Goal: Transaction & Acquisition: Subscribe to service/newsletter

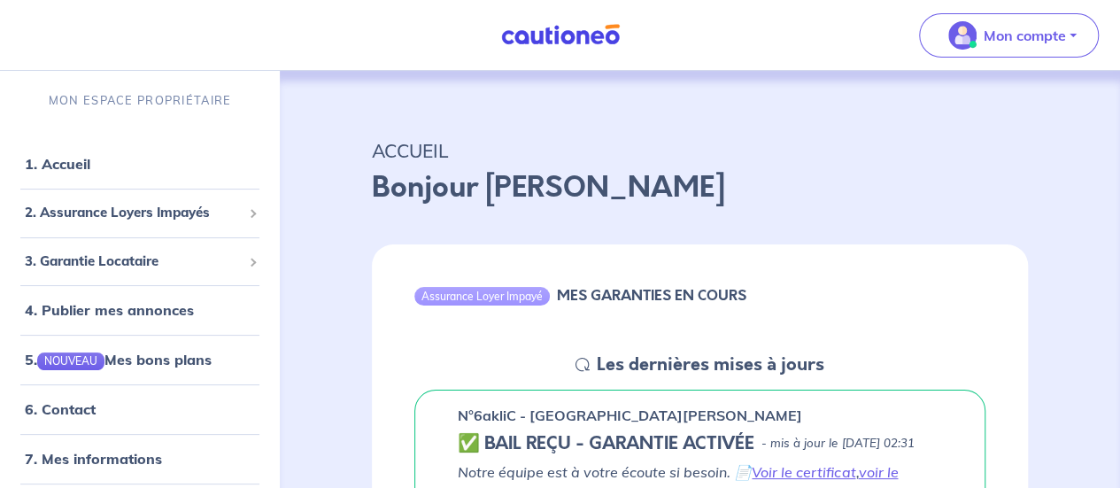
click at [709, 200] on p "Bonjour [PERSON_NAME]" at bounding box center [700, 187] width 656 height 43
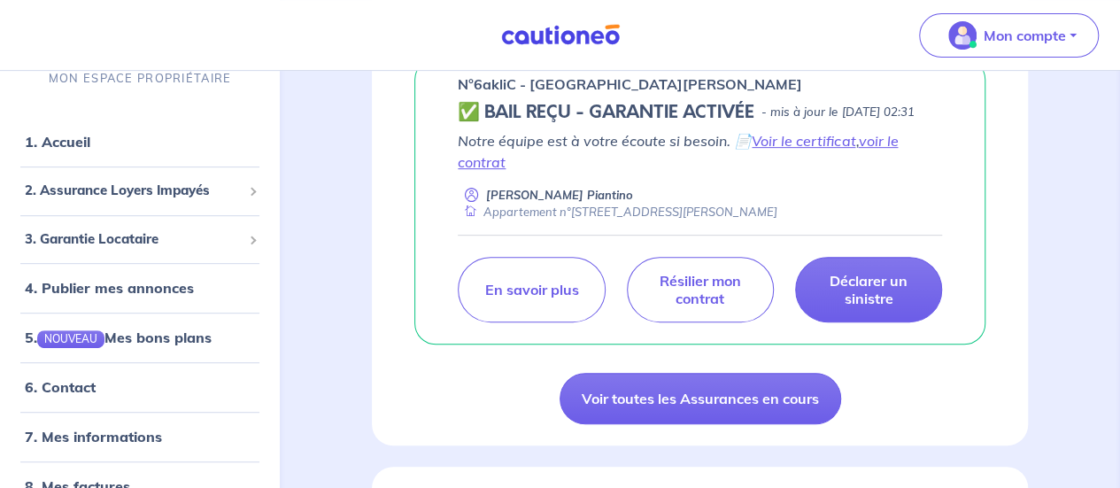
scroll to position [354, 0]
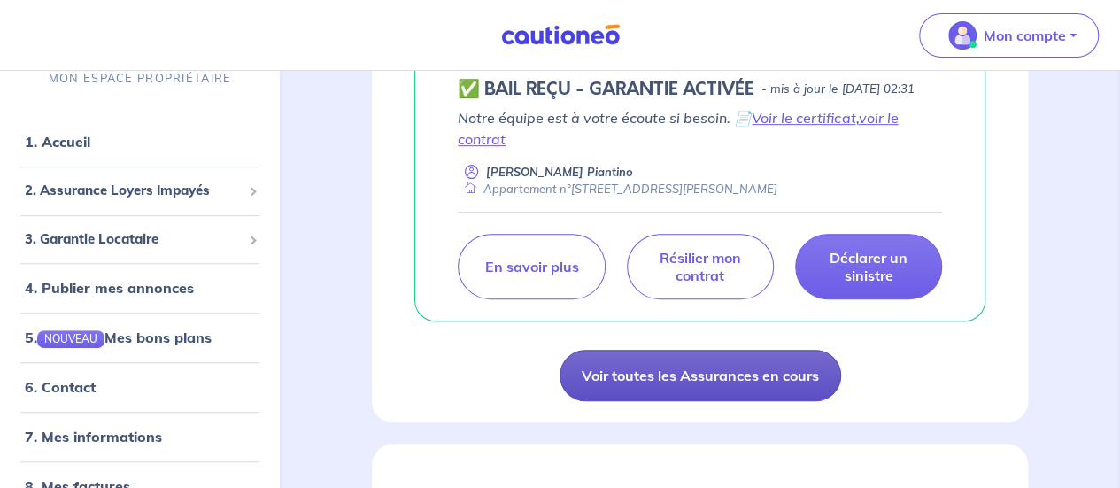
click at [659, 394] on link "Voir toutes les Assurances en cours" at bounding box center [701, 375] width 282 height 51
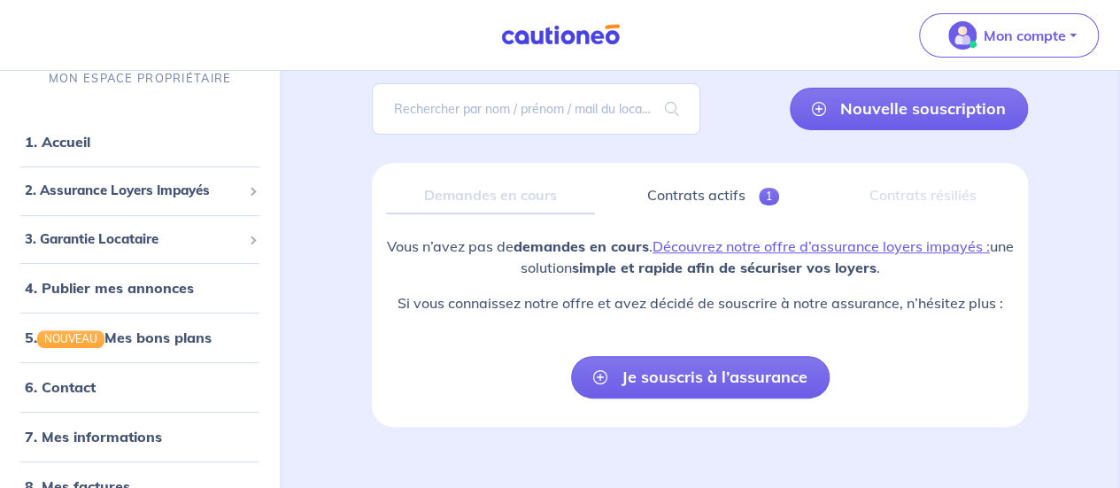
scroll to position [125, 0]
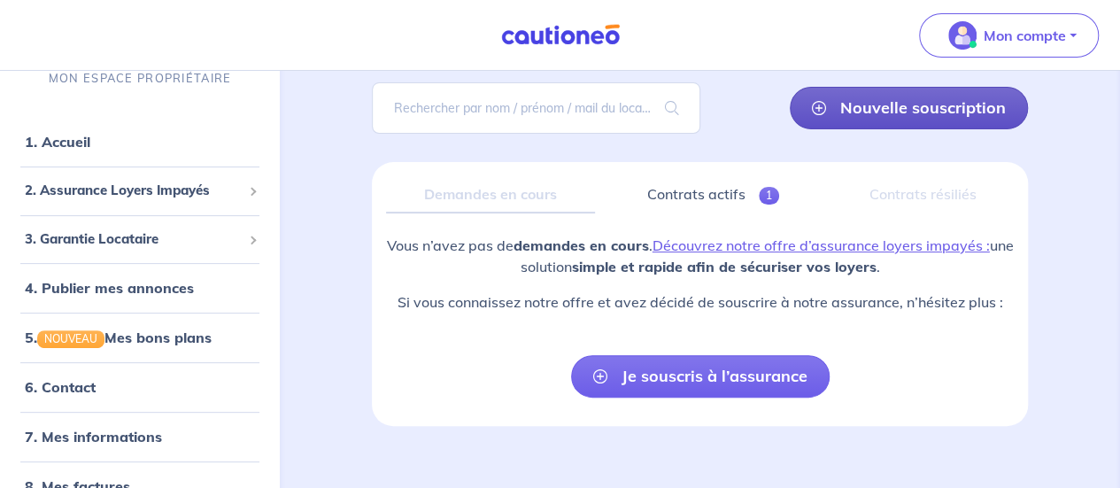
click at [912, 112] on link "Nouvelle souscription" at bounding box center [909, 108] width 238 height 43
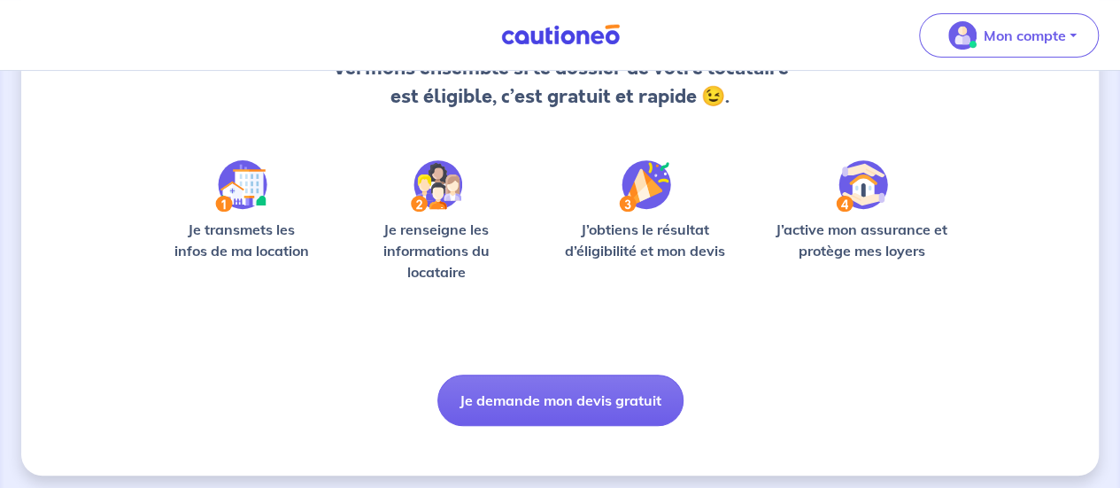
scroll to position [223, 0]
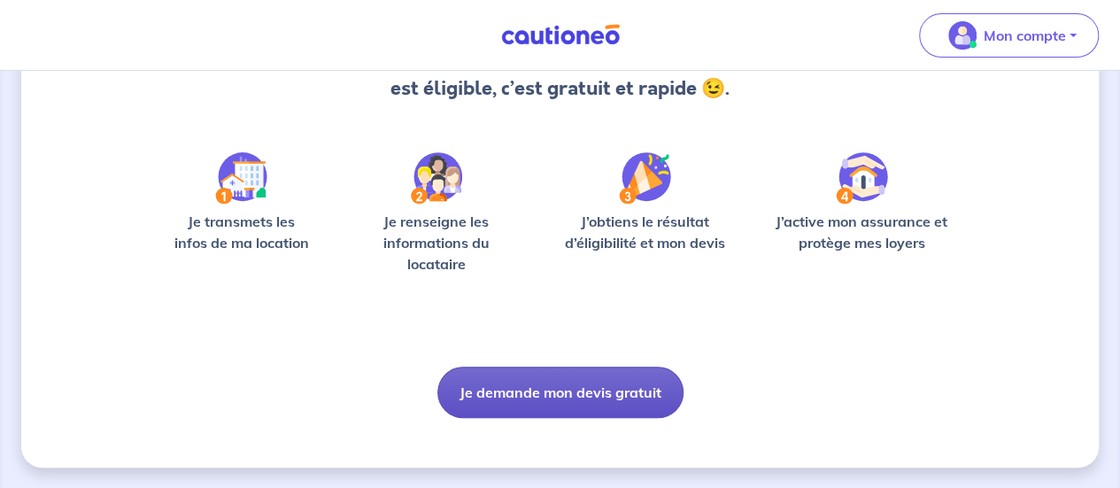
click at [515, 389] on button "Je demande mon devis gratuit" at bounding box center [560, 392] width 246 height 51
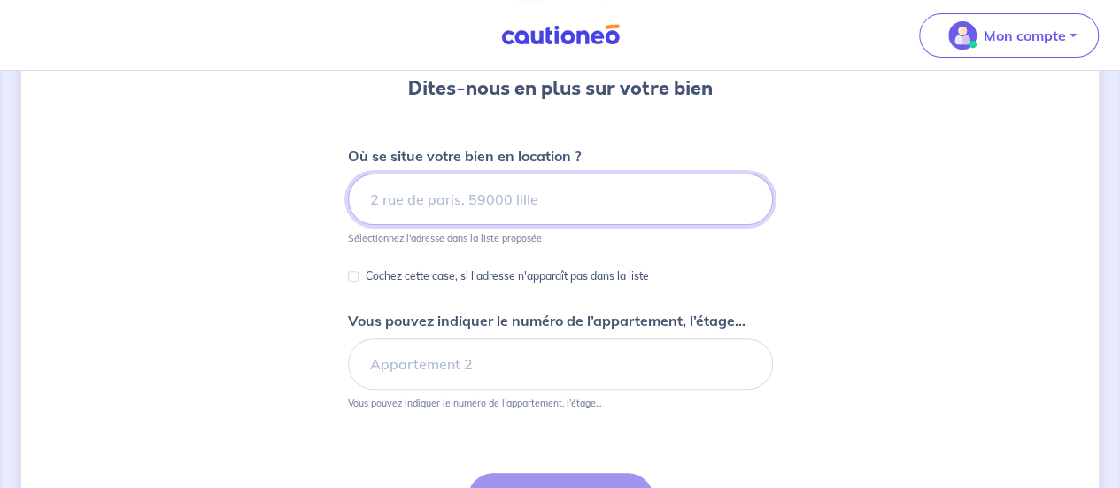
scroll to position [169, 0]
click at [416, 201] on input at bounding box center [560, 199] width 425 height 51
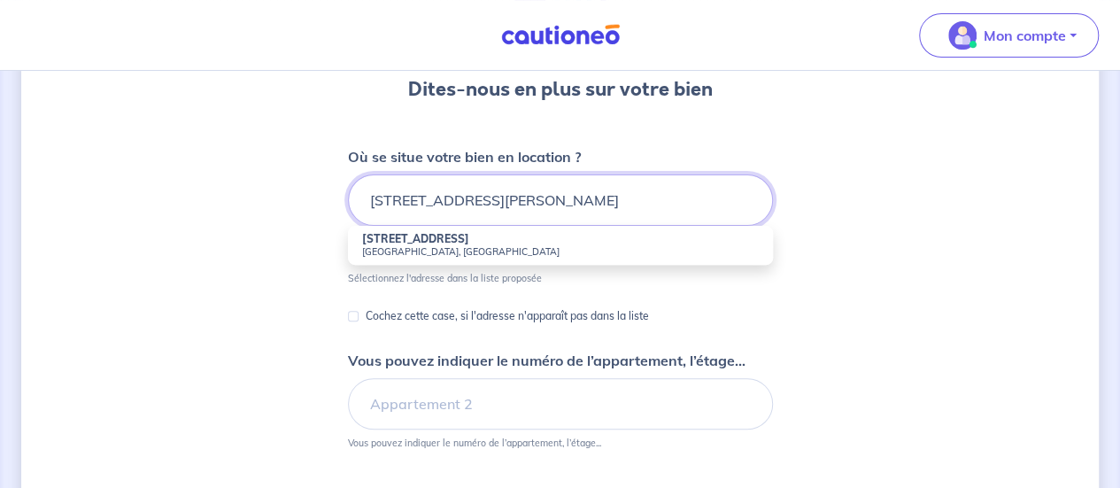
type input "[STREET_ADDRESS][PERSON_NAME]"
click at [874, 251] on div "Dites-nous en plus sur votre bien Où se situe votre bien en location ? [STREET_…" at bounding box center [560, 308] width 1078 height 770
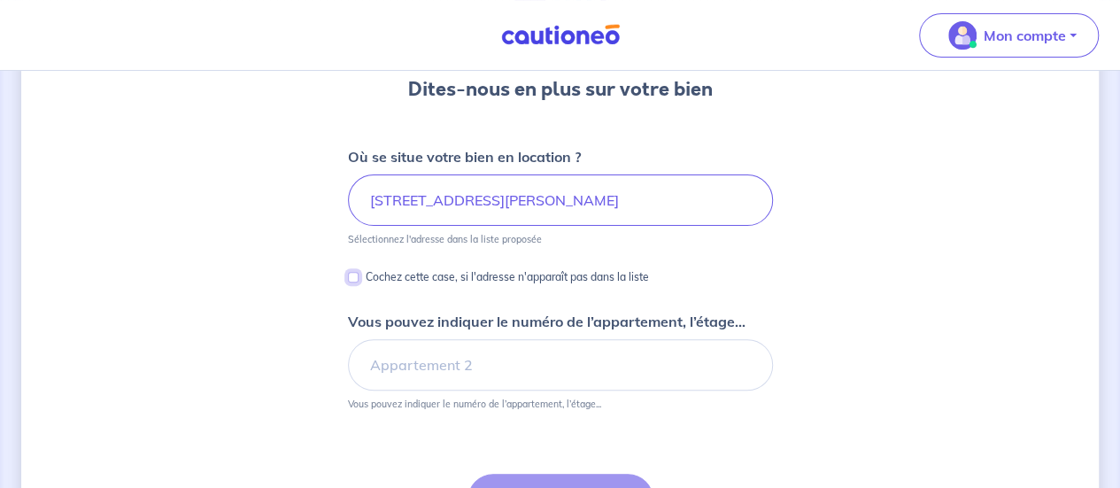
click at [354, 277] on input "Cochez cette case, si l'adresse n'apparaît pas dans la liste" at bounding box center [353, 277] width 11 height 11
checkbox input "true"
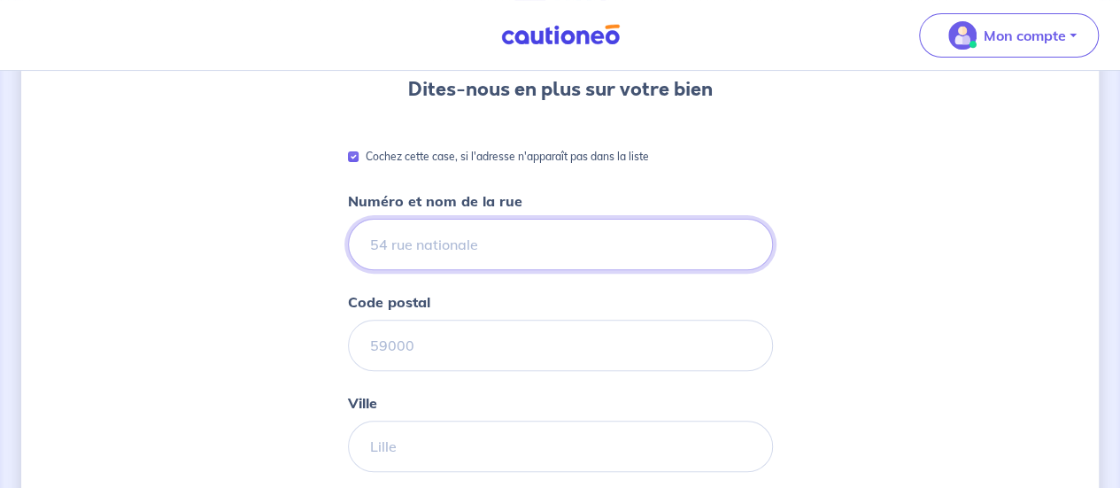
click at [434, 256] on input "Numéro et nom de la rue" at bounding box center [560, 244] width 425 height 51
type input "[STREET_ADDRESS]"
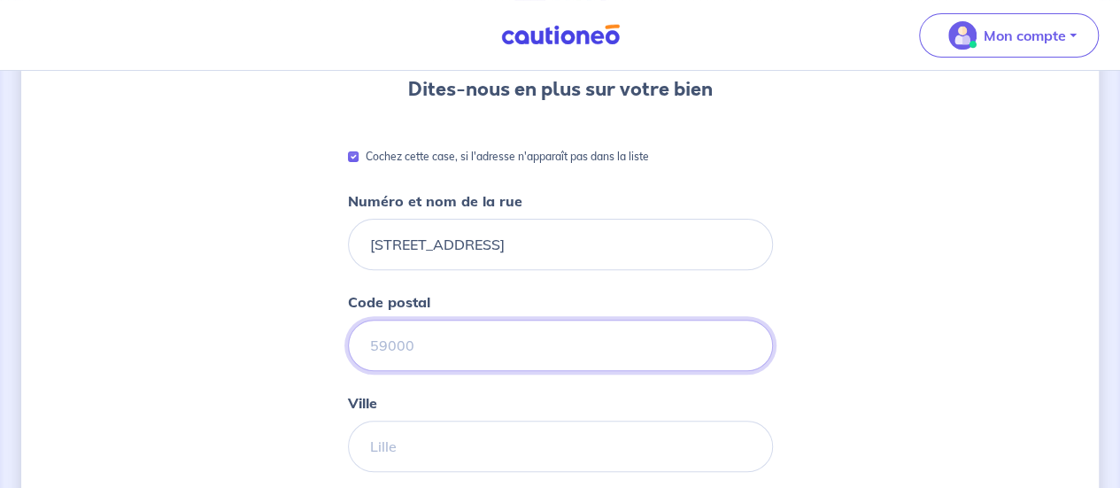
click at [383, 351] on input "Code postal" at bounding box center [560, 345] width 425 height 51
type input "59260"
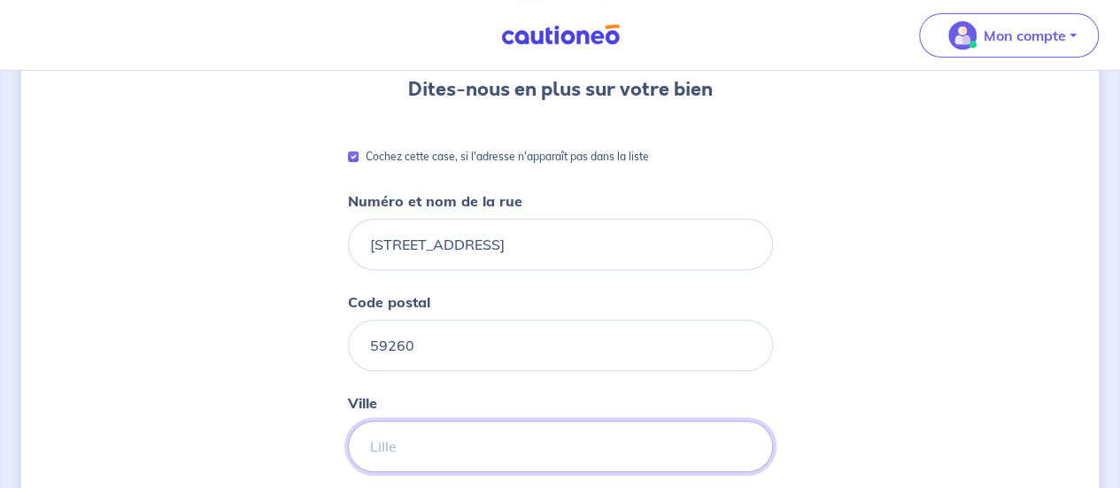
click at [418, 444] on input "Ville" at bounding box center [560, 446] width 425 height 51
type input "Hellemmes-[GEOGRAPHIC_DATA]"
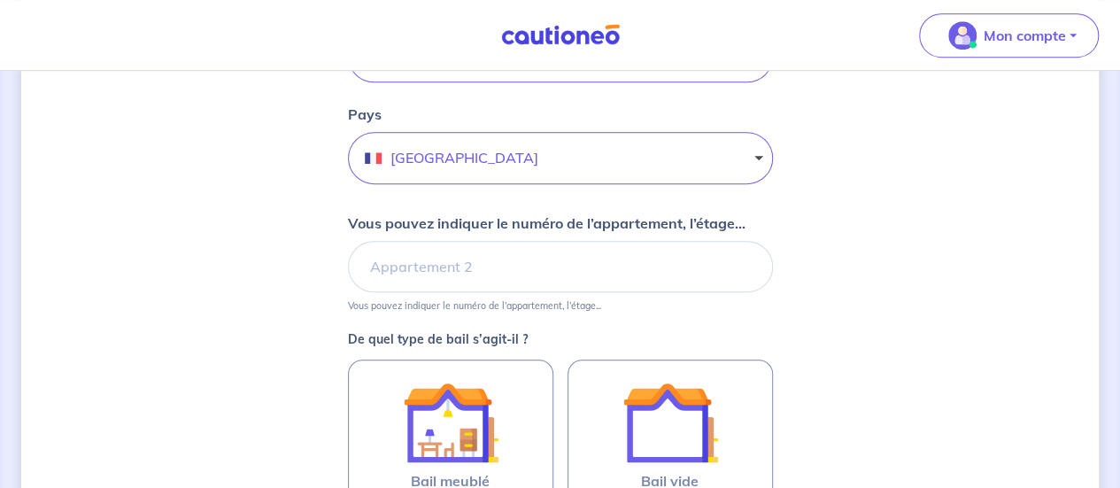
scroll to position [594, 0]
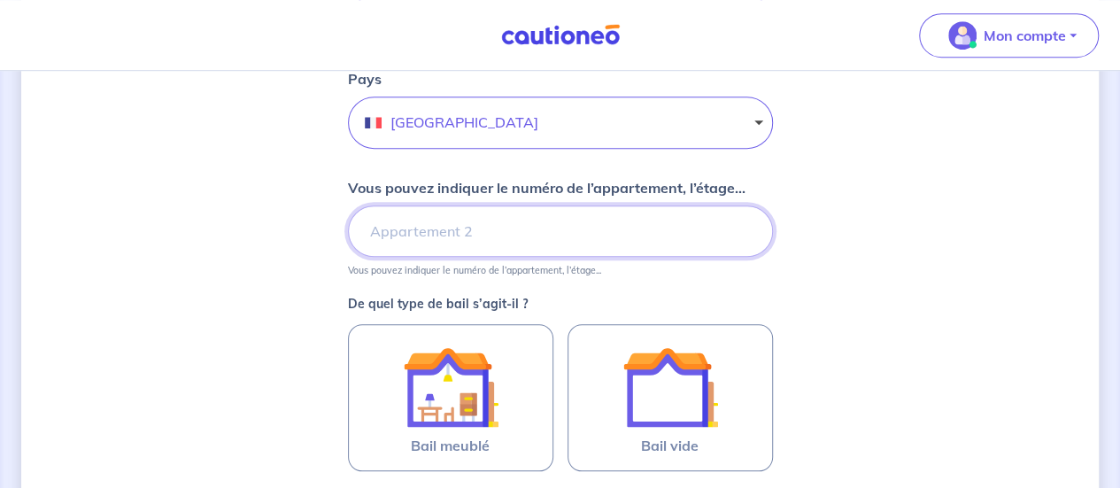
click at [437, 211] on input "Vous pouvez indiquer le numéro de l’appartement, l’étage..." at bounding box center [560, 230] width 425 height 51
type input "Appartement n°4"
click at [854, 269] on div "Dites-nous en plus sur votre bien Cochez cette case, si l'adresse n'apparaît pa…" at bounding box center [560, 107] width 1078 height 1219
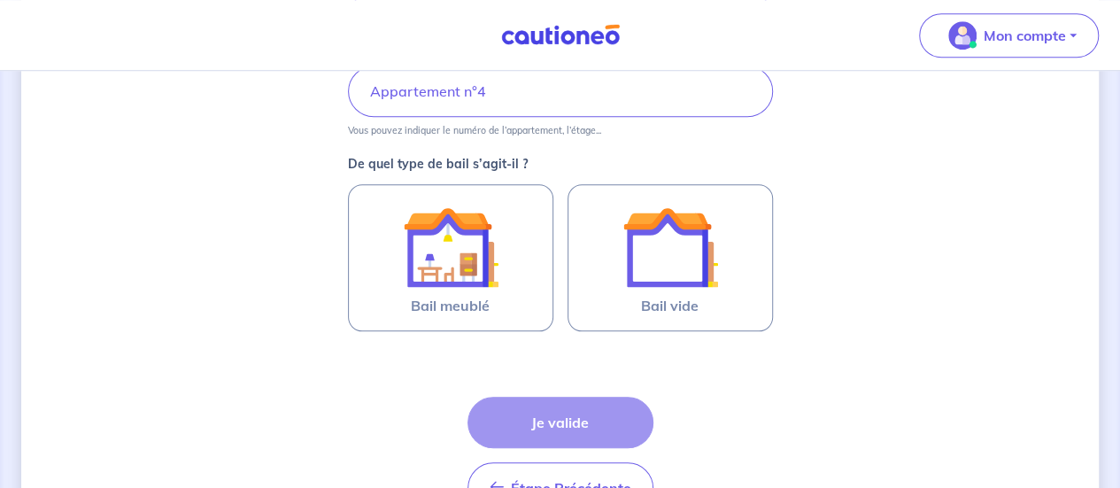
scroll to position [736, 0]
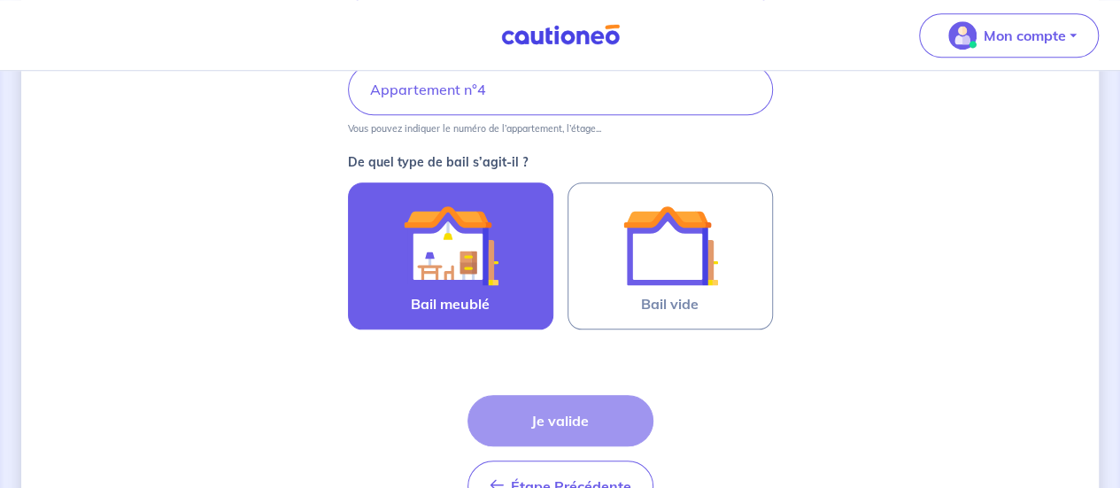
click at [386, 281] on label "Bail meublé" at bounding box center [450, 255] width 205 height 147
click at [0, 0] on input "Bail meublé" at bounding box center [0, 0] width 0 height 0
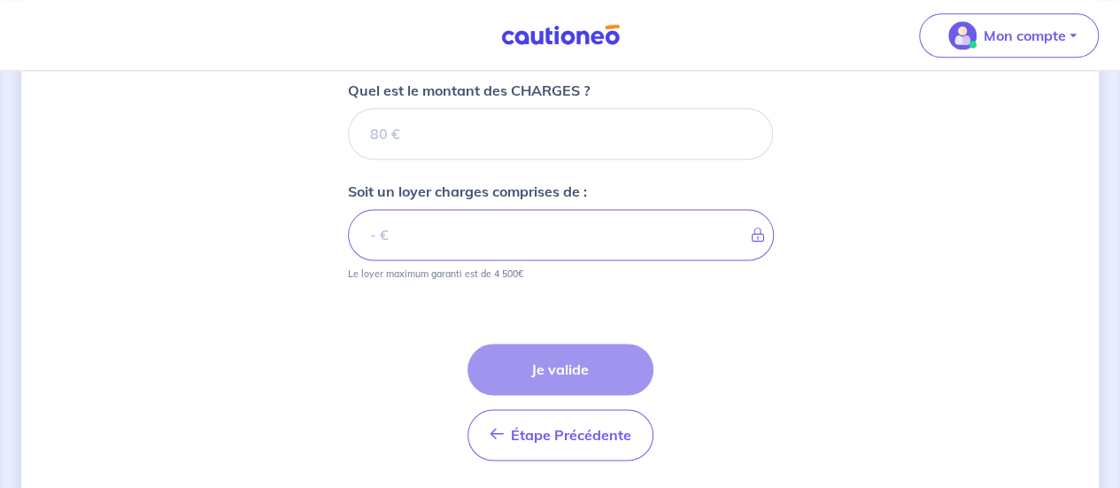
scroll to position [1116, 0]
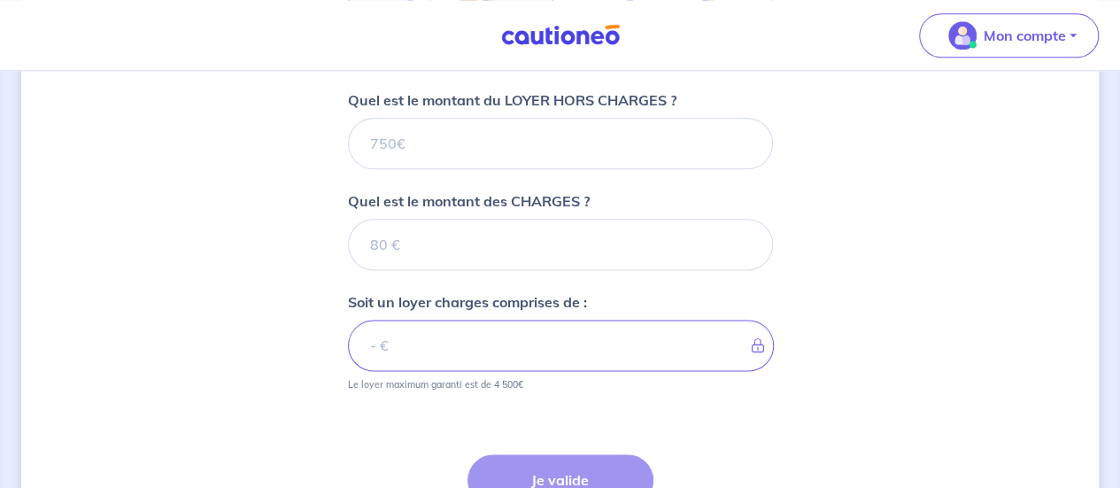
scroll to position [974, 0]
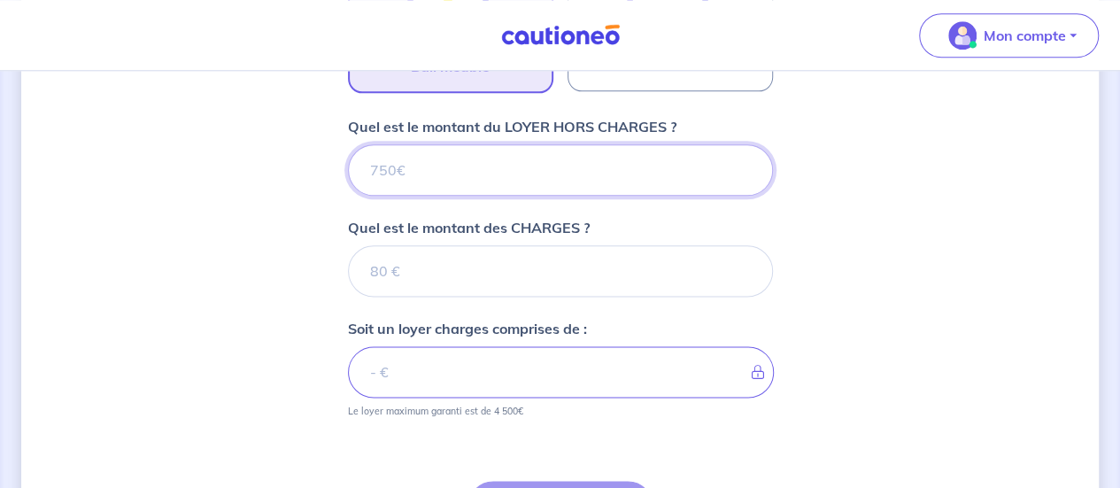
click at [401, 164] on input "Quel est le montant du LOYER HORS CHARGES ?" at bounding box center [560, 169] width 425 height 51
type input "5"
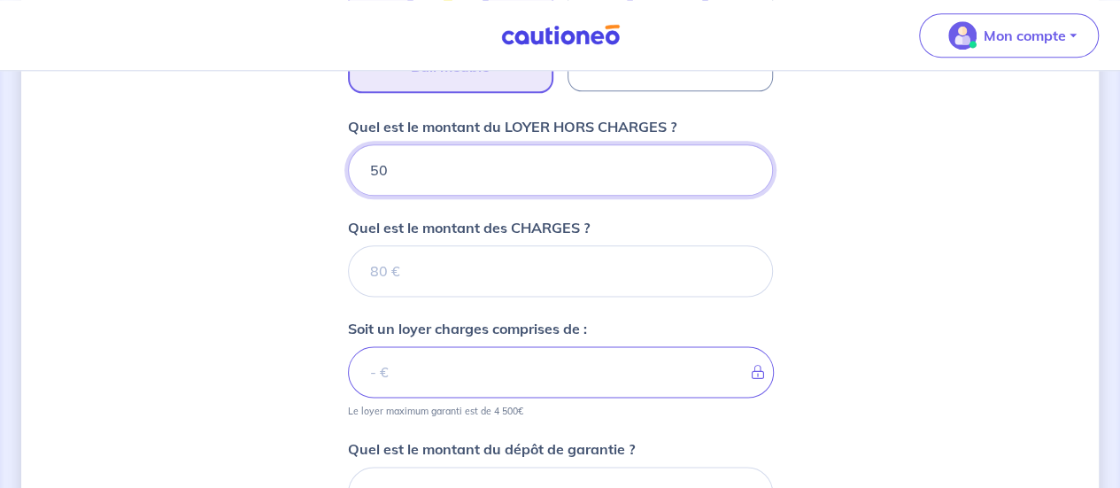
type input "509"
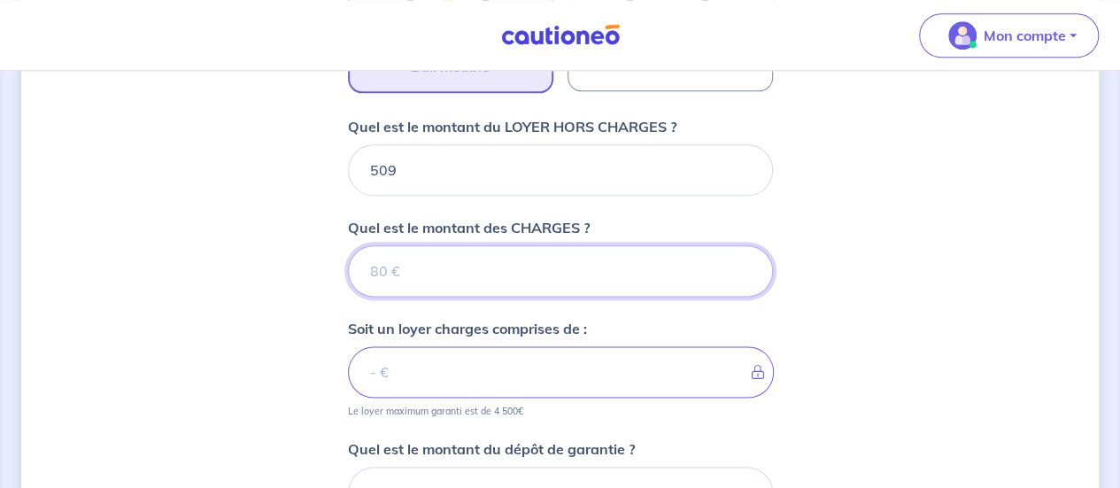
click at [408, 272] on input "Quel est le montant des CHARGES ?" at bounding box center [560, 270] width 425 height 51
type input "35"
type input "544"
type input "35"
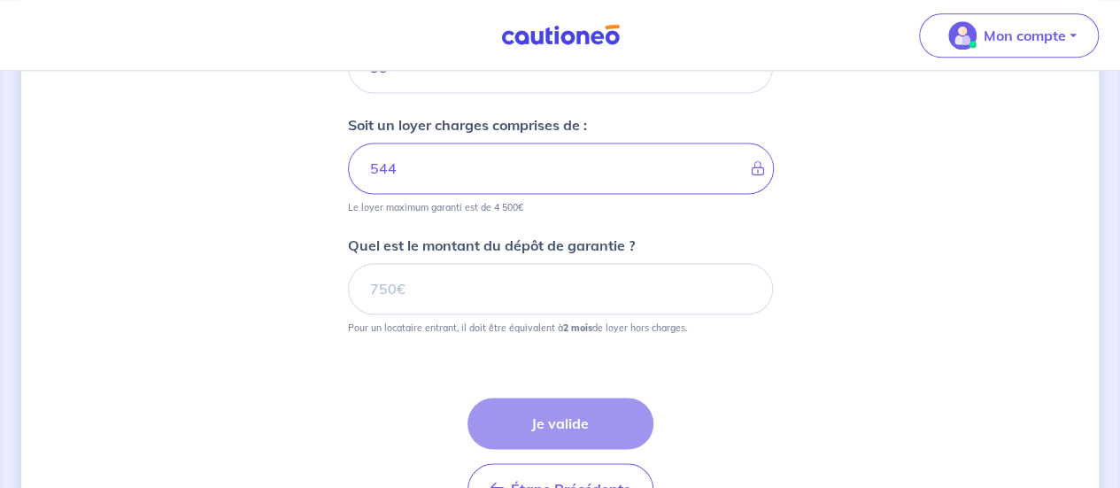
scroll to position [1186, 0]
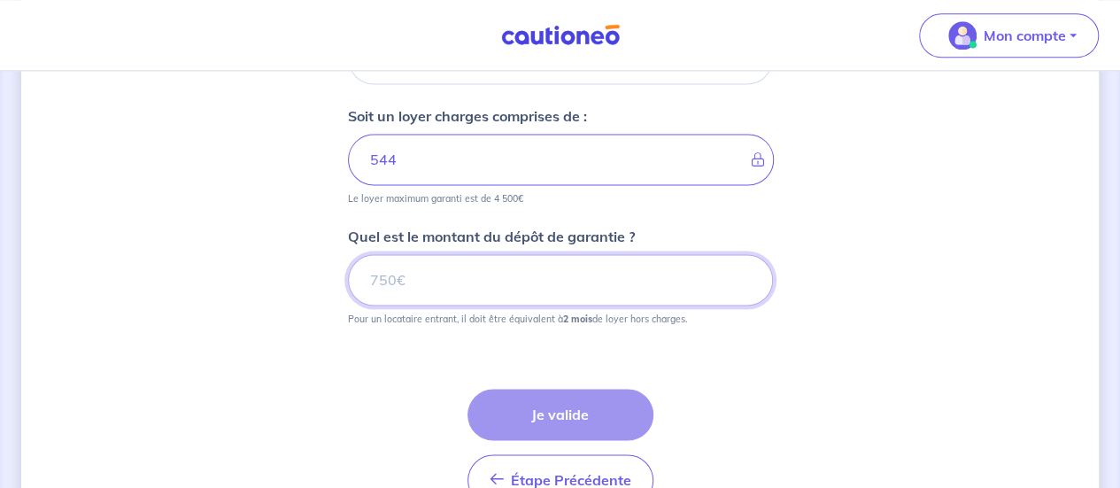
click at [402, 267] on input "Quel est le montant du dépôt de garantie ?" at bounding box center [560, 279] width 425 height 51
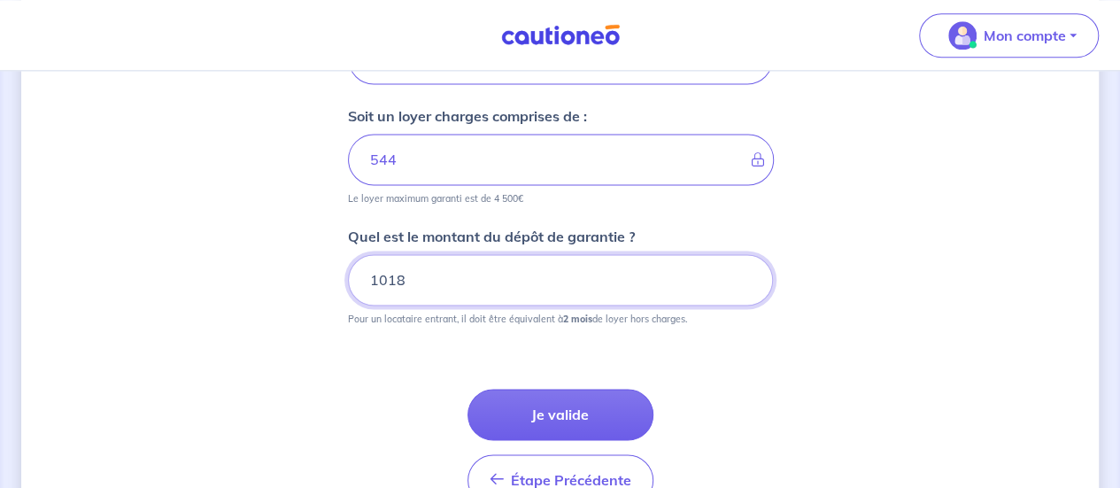
type input "1018"
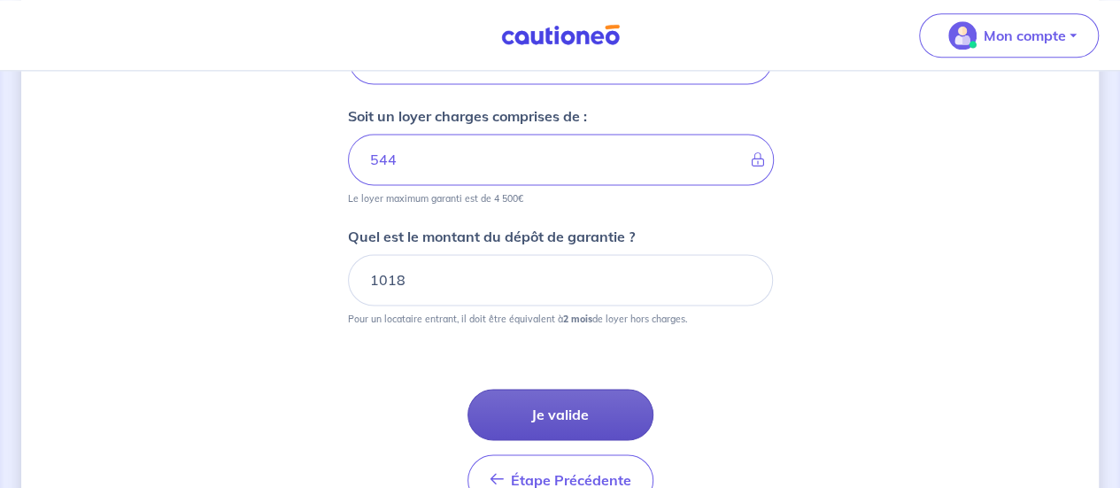
click at [547, 405] on button "Je valide" at bounding box center [561, 414] width 186 height 51
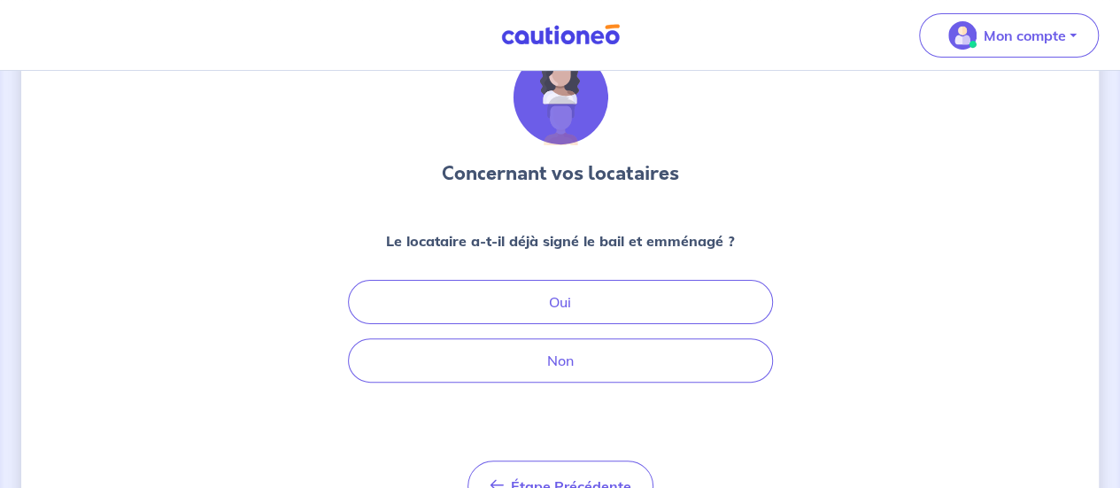
scroll to position [106, 0]
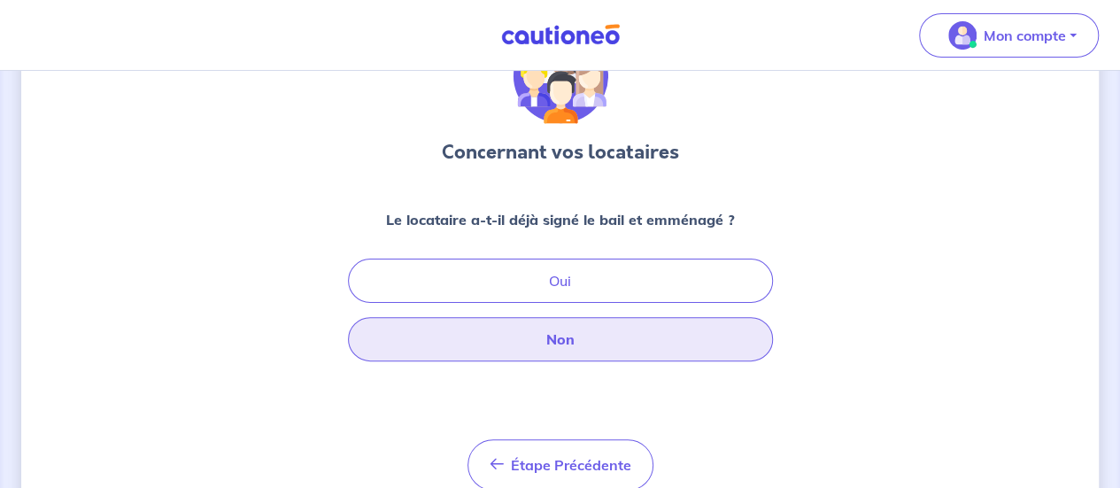
click at [558, 323] on button "Non" at bounding box center [560, 339] width 425 height 44
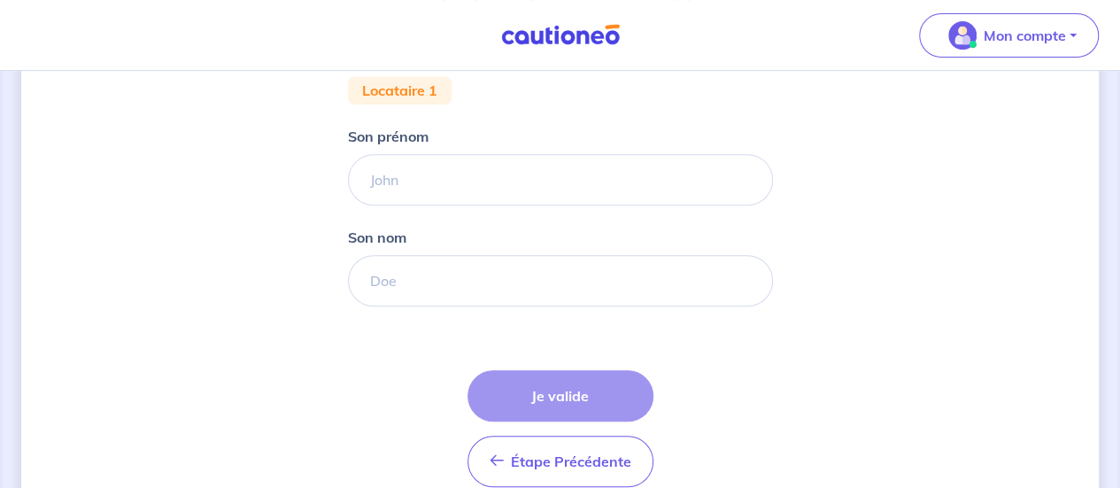
scroll to position [351, 0]
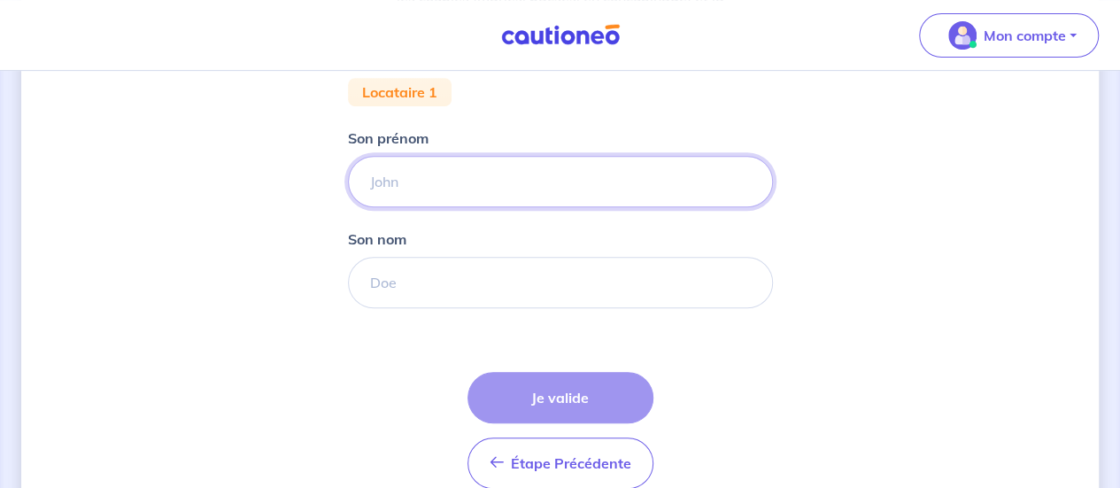
click at [560, 174] on input "Son prénom" at bounding box center [560, 181] width 425 height 51
type input "Imane"
click at [415, 276] on input "Son nom" at bounding box center [560, 282] width 425 height 51
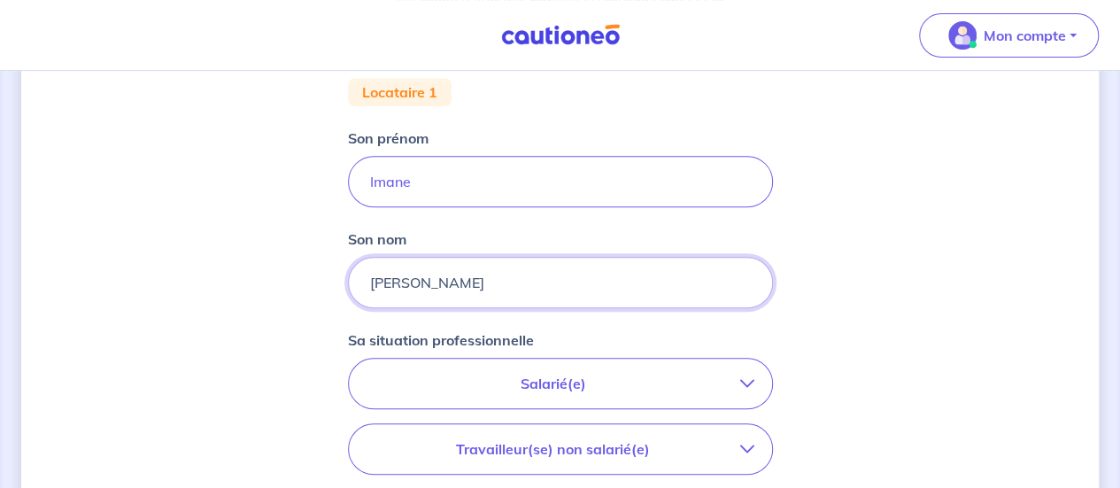
type input "[PERSON_NAME]"
click at [269, 325] on div "Concernant vos locataires 💡 Pour info : nous acceptons les personnes seules, le…" at bounding box center [560, 300] width 1078 height 1118
click at [255, 293] on div "Concernant vos locataires 💡 Pour info : nous acceptons les personnes seules, le…" at bounding box center [560, 300] width 1078 height 1118
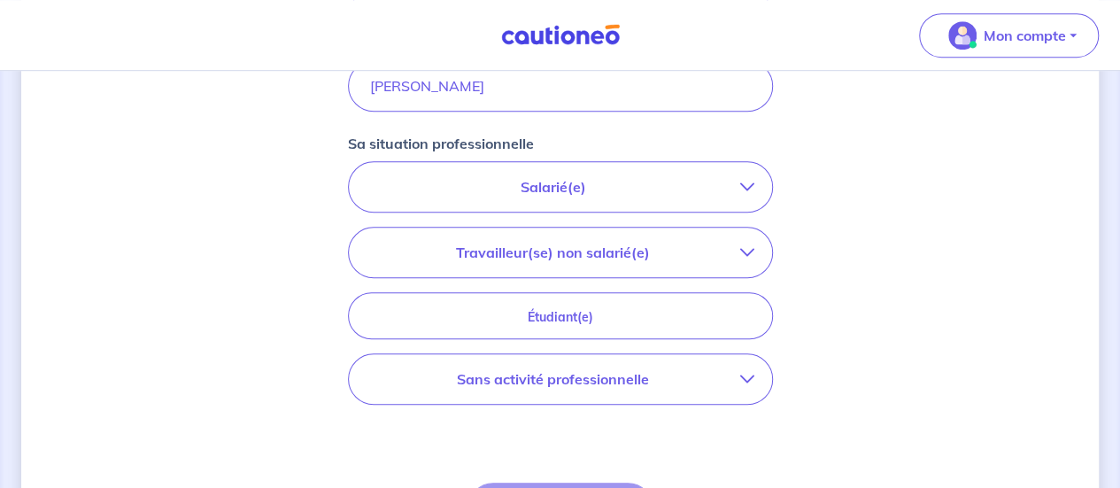
scroll to position [599, 0]
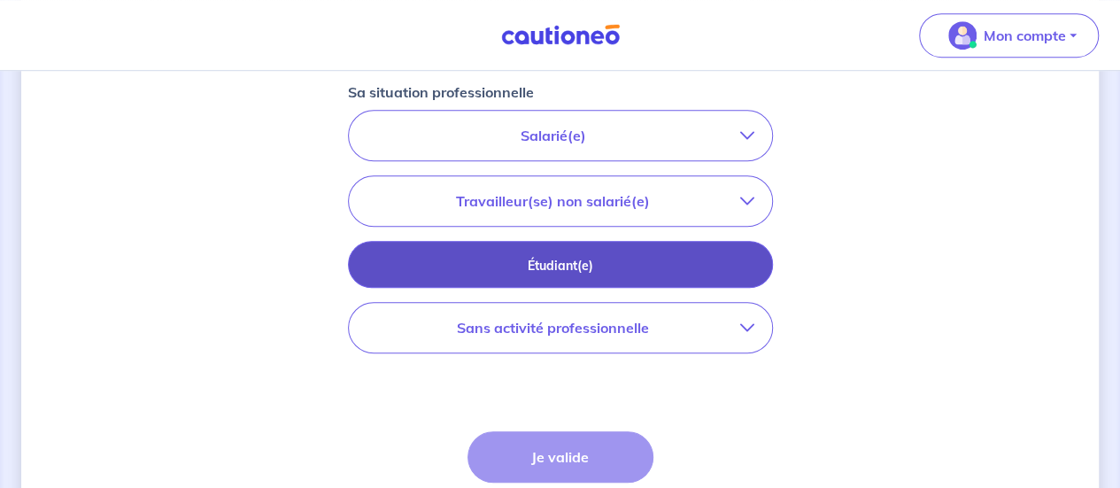
click at [515, 275] on button "Étudiant(e)" at bounding box center [560, 264] width 425 height 47
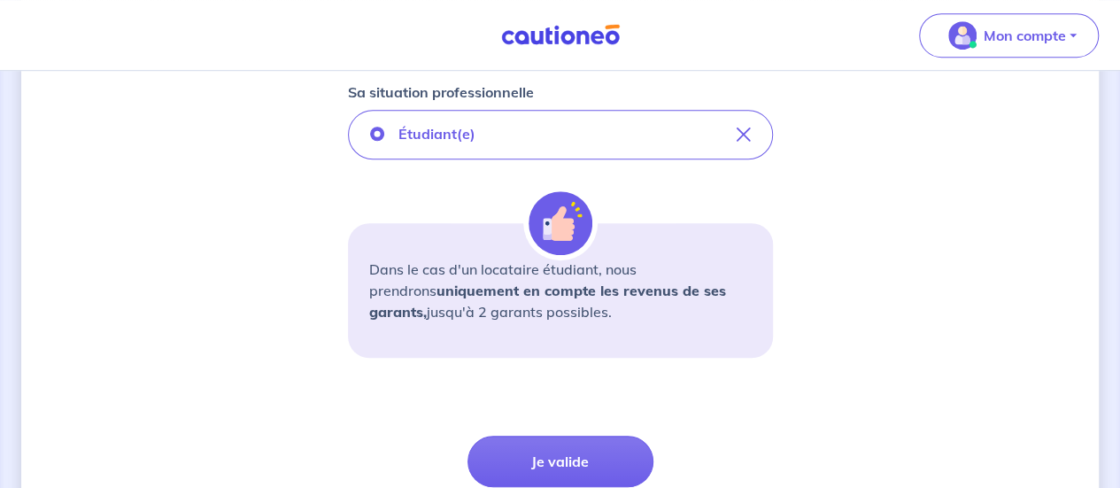
click at [866, 285] on div "Concernant vos locataires 💡 Pour info : nous acceptons les personnes seules, le…" at bounding box center [560, 55] width 1078 height 1123
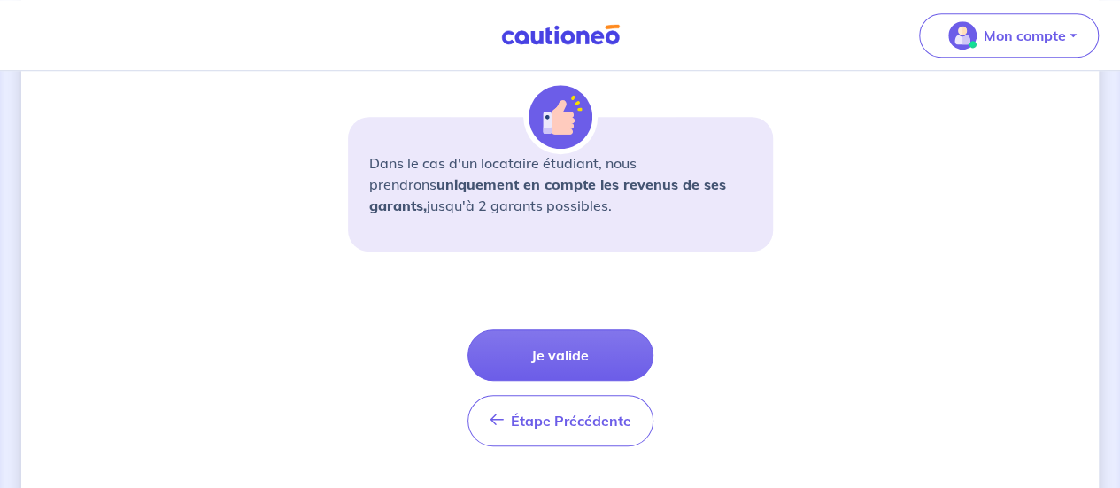
scroll to position [740, 0]
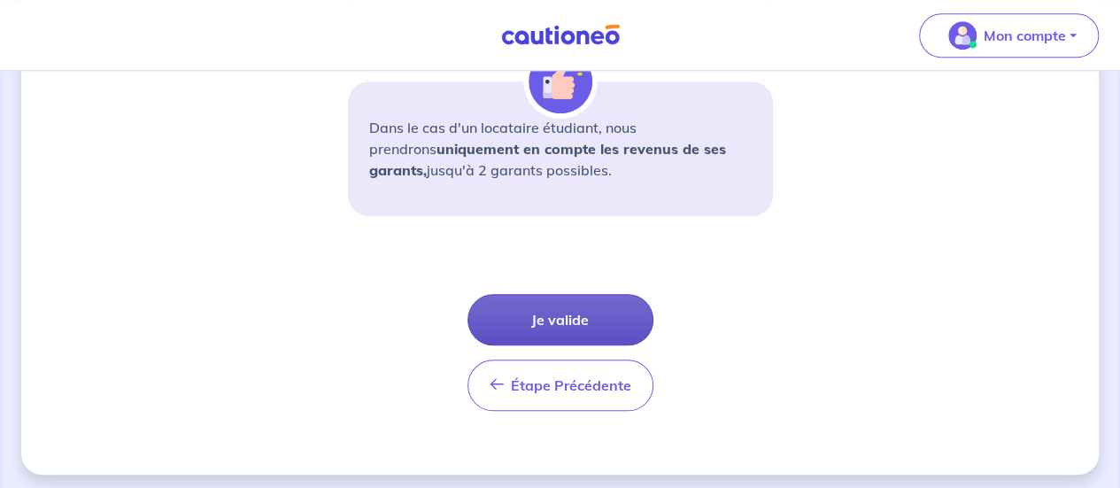
click at [583, 324] on button "Je valide" at bounding box center [561, 319] width 186 height 51
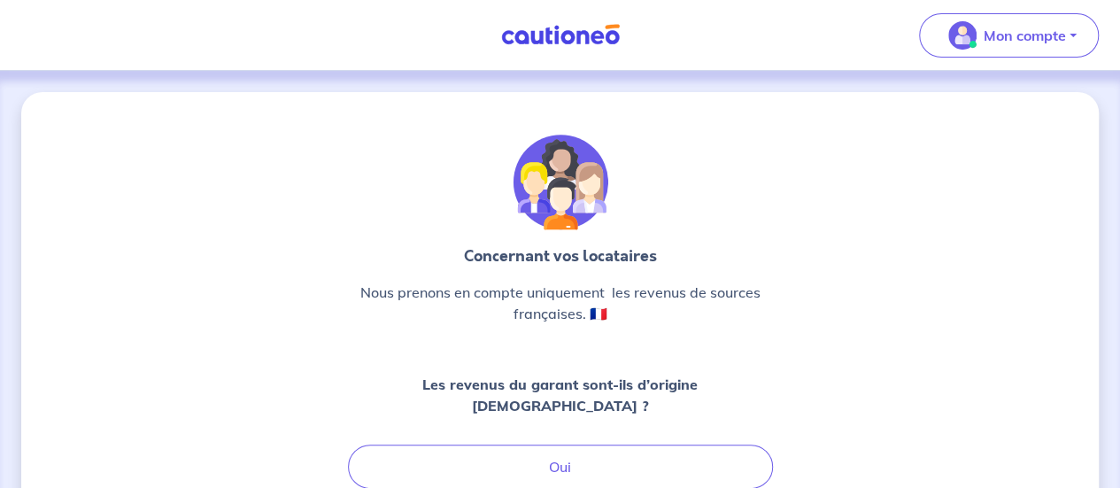
click at [792, 279] on div "Concernant vos locataires Nous prenons en compte uniquement  les revenus de sou…" at bounding box center [560, 409] width 1078 height 634
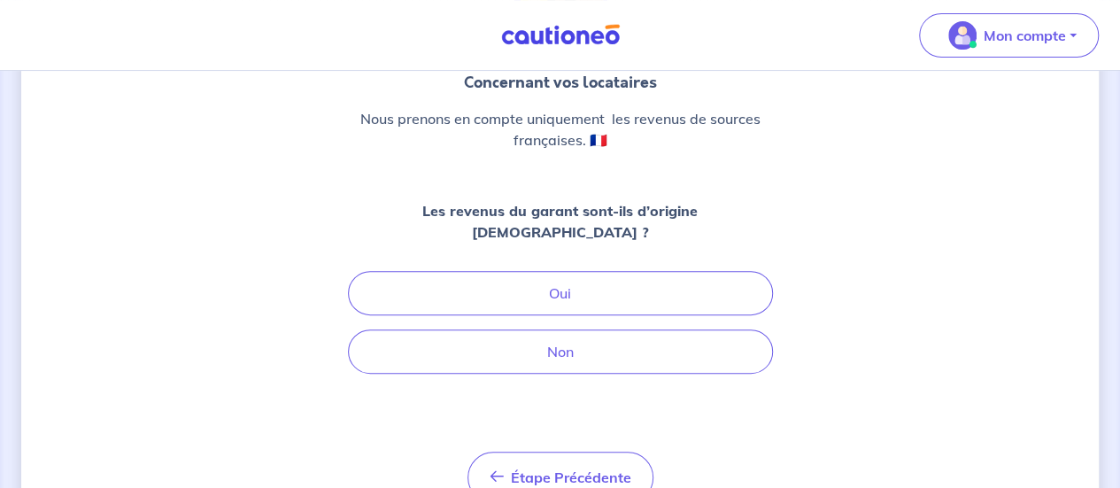
scroll to position [177, 0]
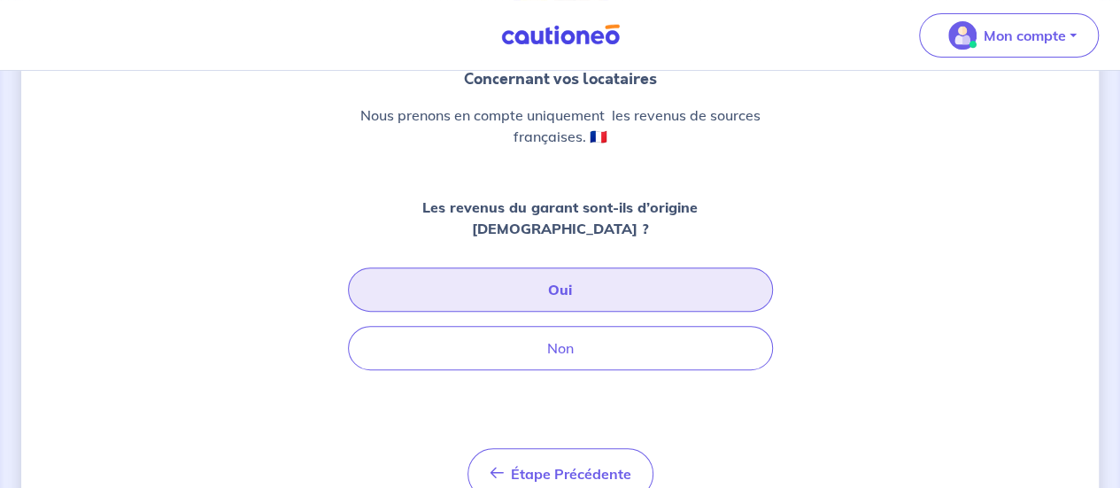
click at [563, 268] on button "Oui" at bounding box center [560, 289] width 425 height 44
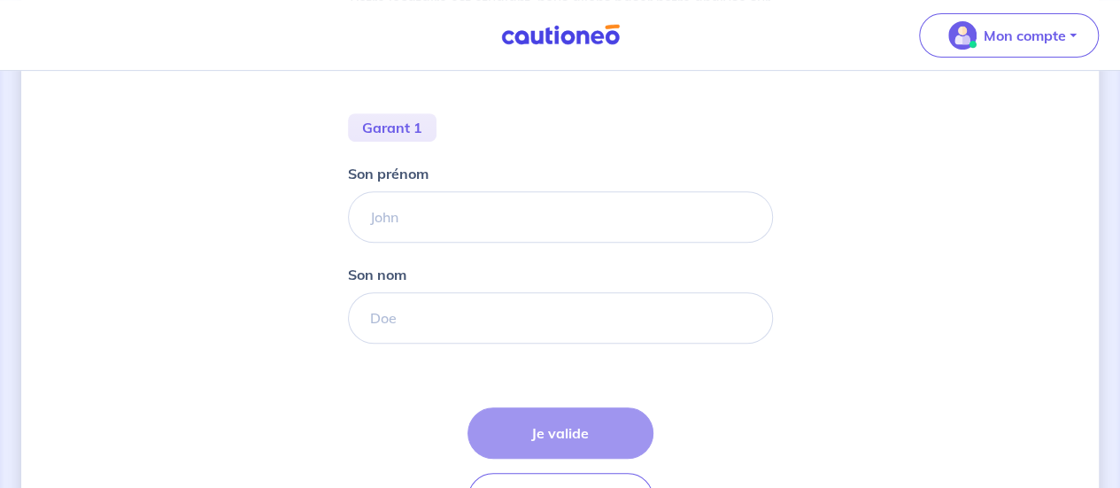
scroll to position [390, 0]
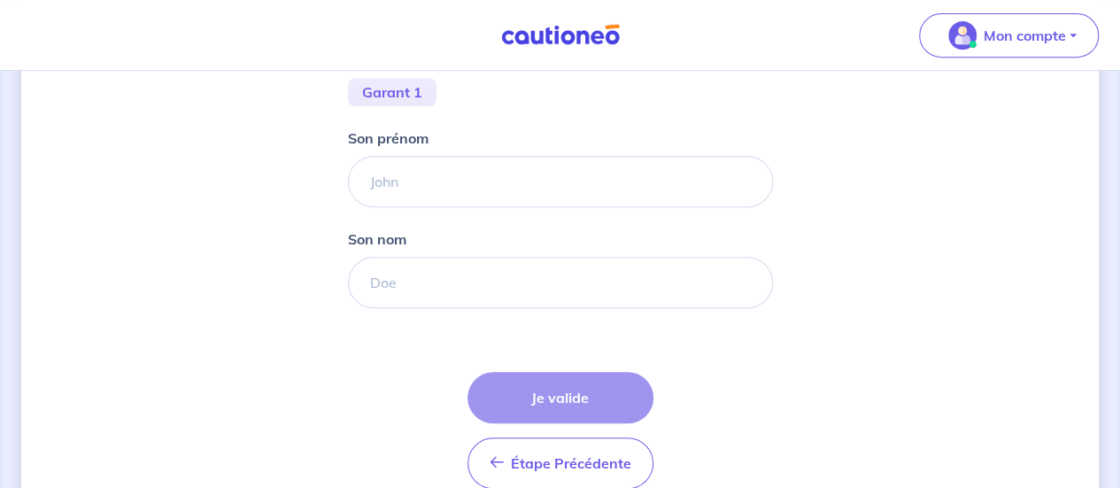
click at [251, 202] on div "Concernant les garants de : [PERSON_NAME] locataire est étudiant, nous allons b…" at bounding box center [560, 127] width 1078 height 850
click at [392, 284] on input "Son nom" at bounding box center [560, 282] width 425 height 51
type input "Maach"
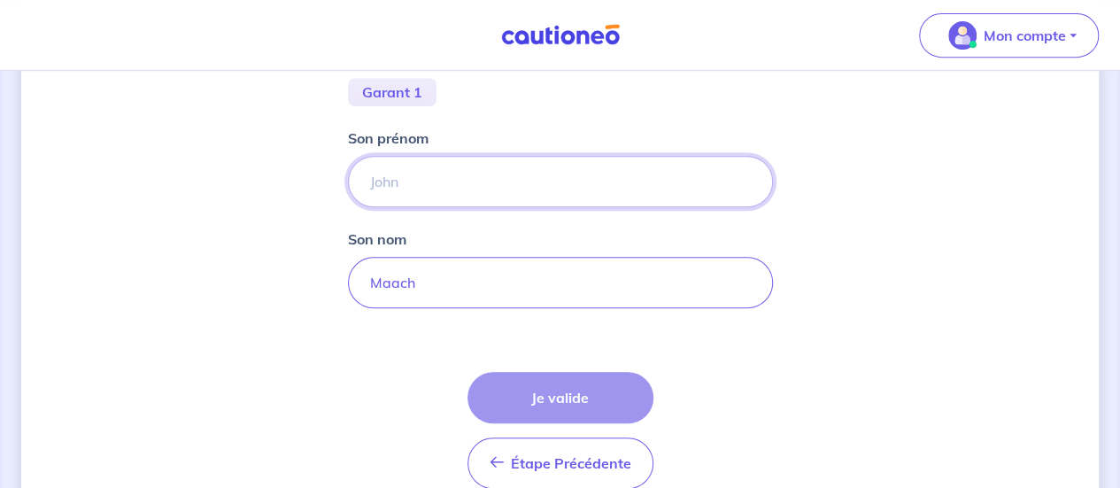
click at [421, 182] on input "Son prénom" at bounding box center [560, 181] width 425 height 51
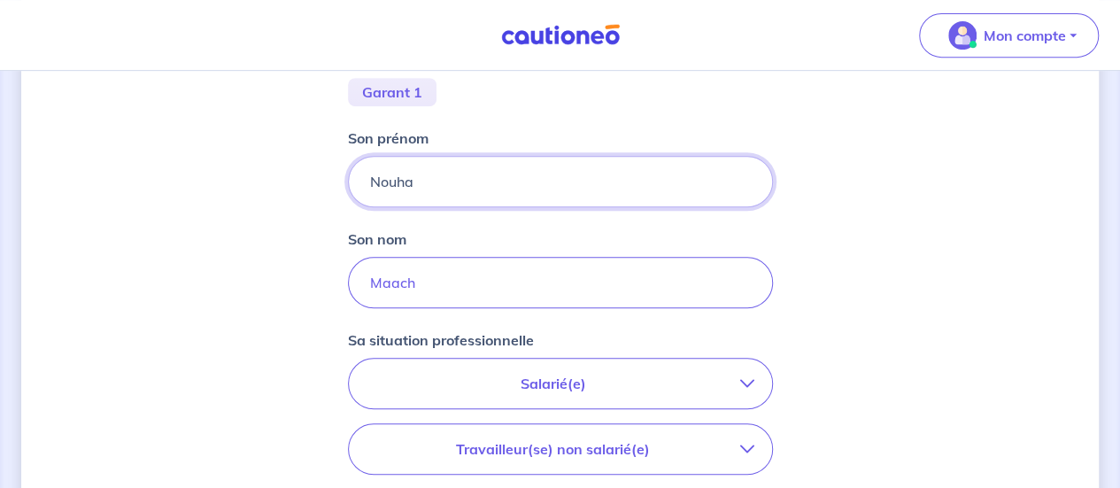
type input "Nouha"
click at [885, 235] on div "Concernant les garants de : [PERSON_NAME] locataire est étudiant, nous allons b…" at bounding box center [560, 250] width 1078 height 1096
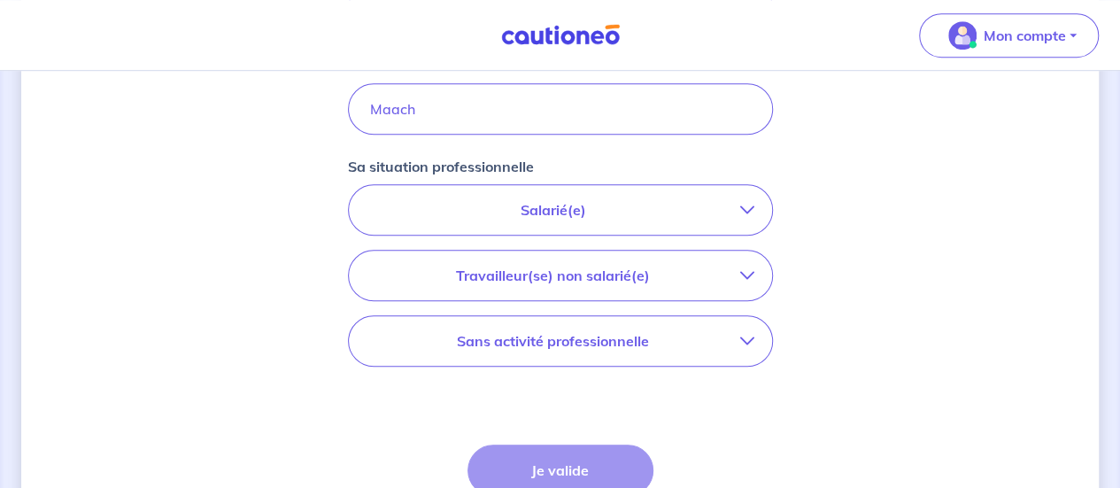
scroll to position [567, 0]
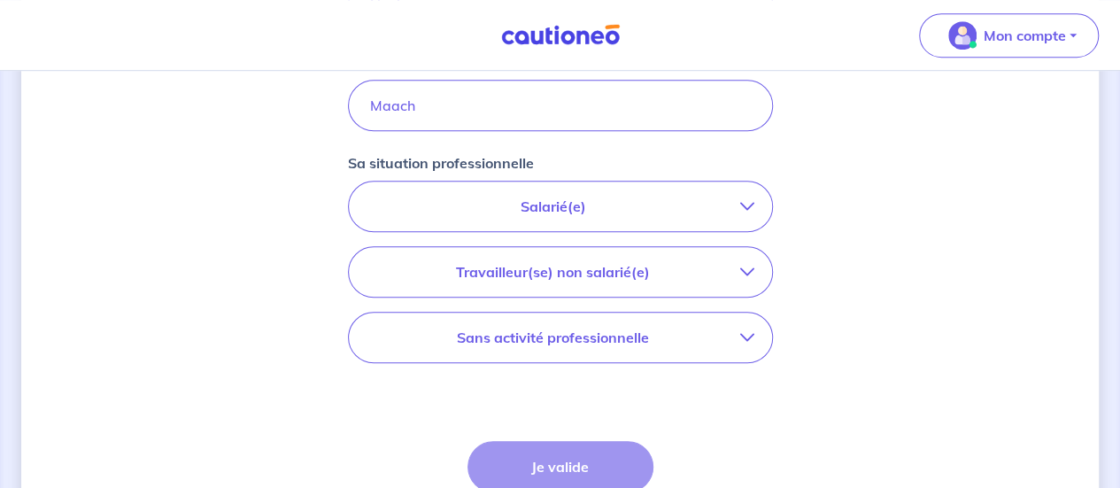
click at [529, 205] on p "Salarié(e)" at bounding box center [554, 206] width 374 height 21
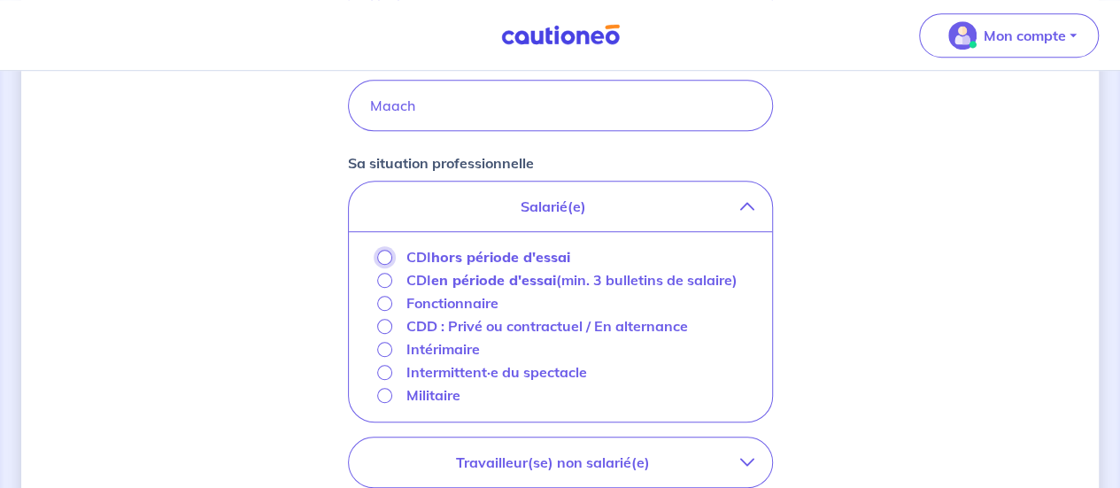
click at [383, 256] on input "CDI hors période d'essai" at bounding box center [384, 257] width 15 height 15
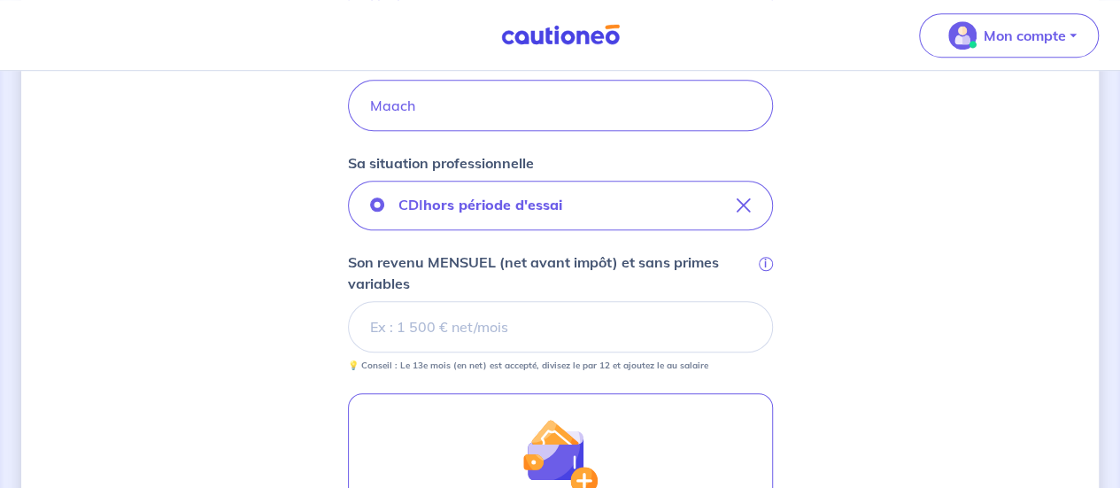
click at [857, 265] on div "Concernant les garants de : [PERSON_NAME] locataire est étudiant, nous allons b…" at bounding box center [560, 169] width 1078 height 1289
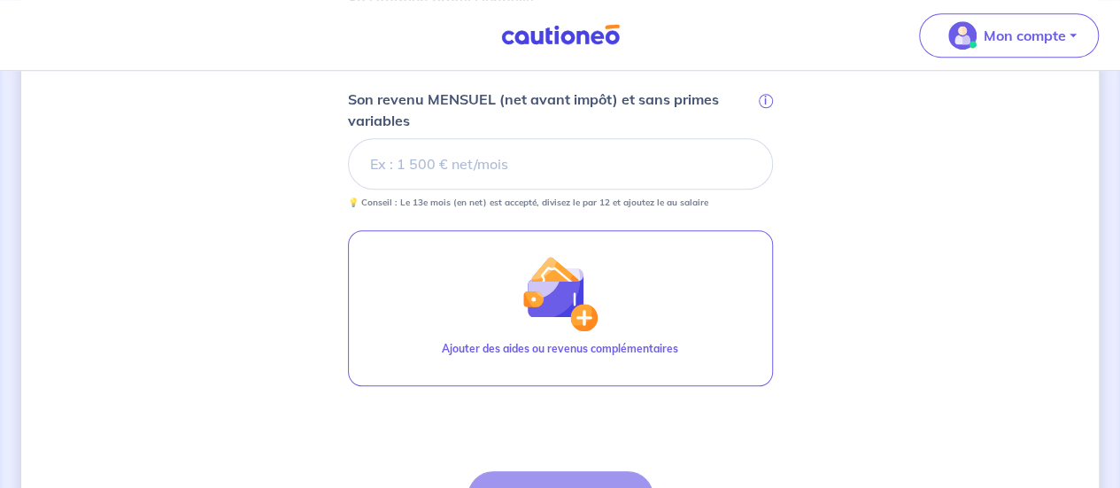
scroll to position [744, 0]
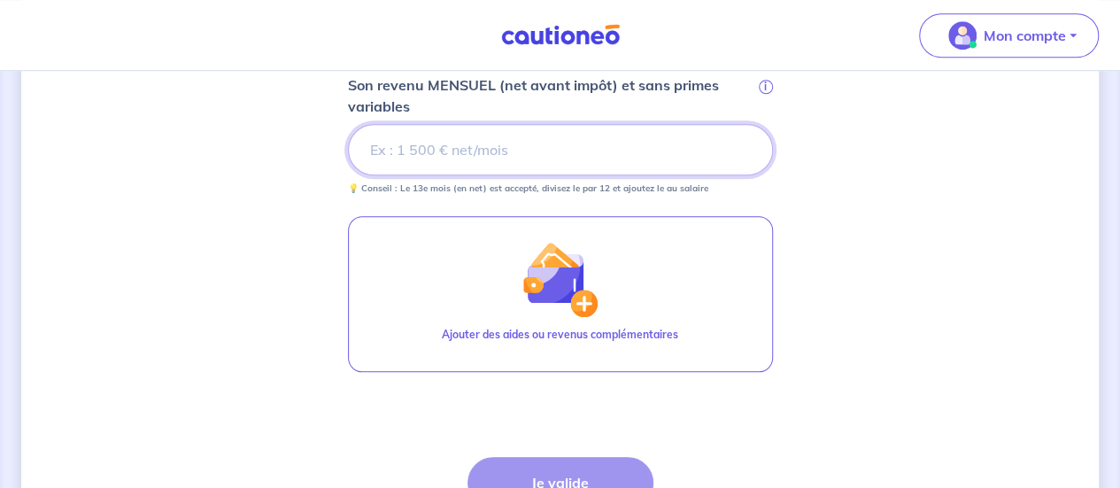
click at [488, 144] on input "Son revenu MENSUEL (net avant impôt) et sans primes variables i" at bounding box center [560, 149] width 425 height 51
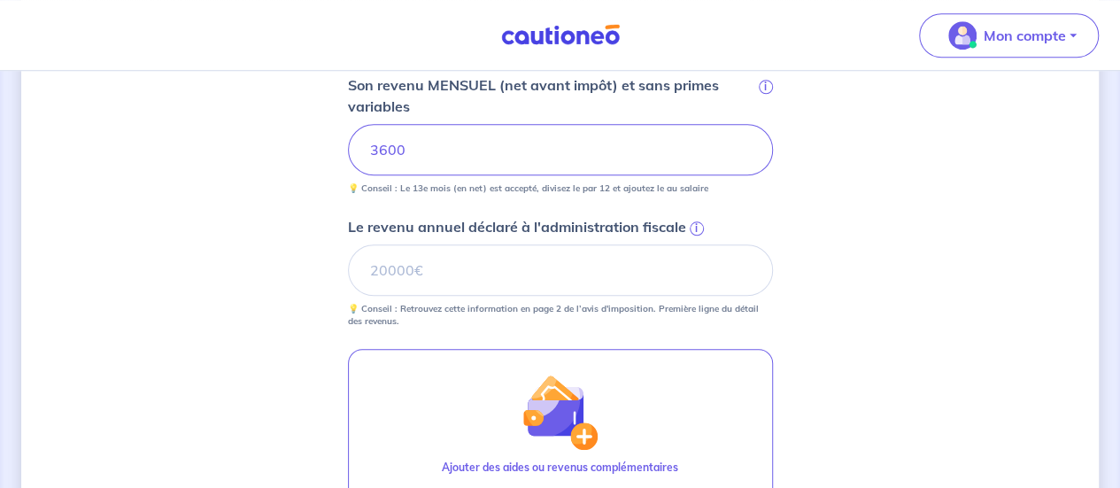
click at [261, 268] on div "Concernant les garants de : [PERSON_NAME] locataire est étudiant, nous allons b…" at bounding box center [560, 59] width 1078 height 1422
click at [690, 226] on span "i" at bounding box center [697, 228] width 14 height 14
click at [689, 244] on input "Le revenu annuel déclaré à l'administration fiscale i" at bounding box center [560, 269] width 425 height 51
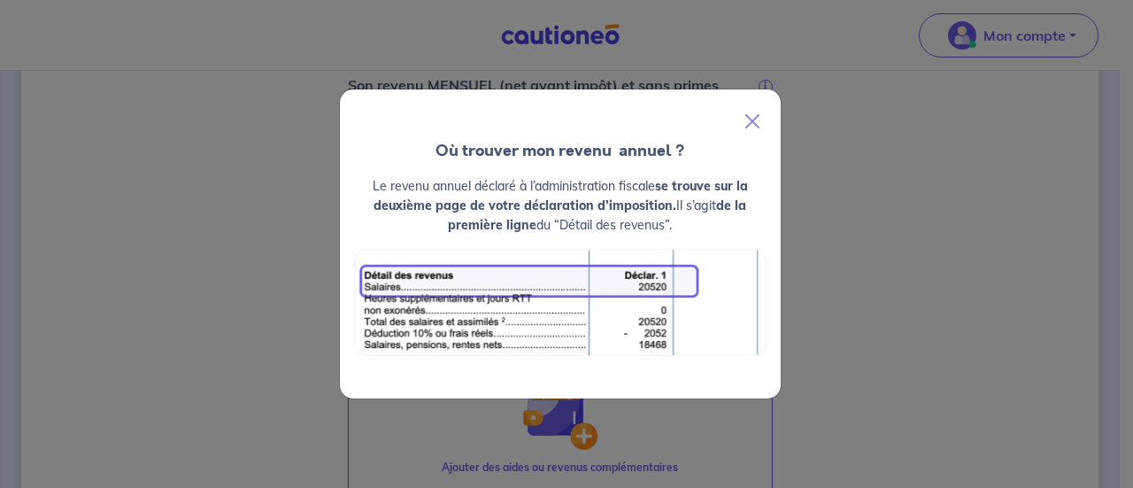
click at [946, 162] on div "Où trouver mon revenu  annuel ? Le revenu annuel déclaré à l’administration fis…" at bounding box center [566, 244] width 1133 height 488
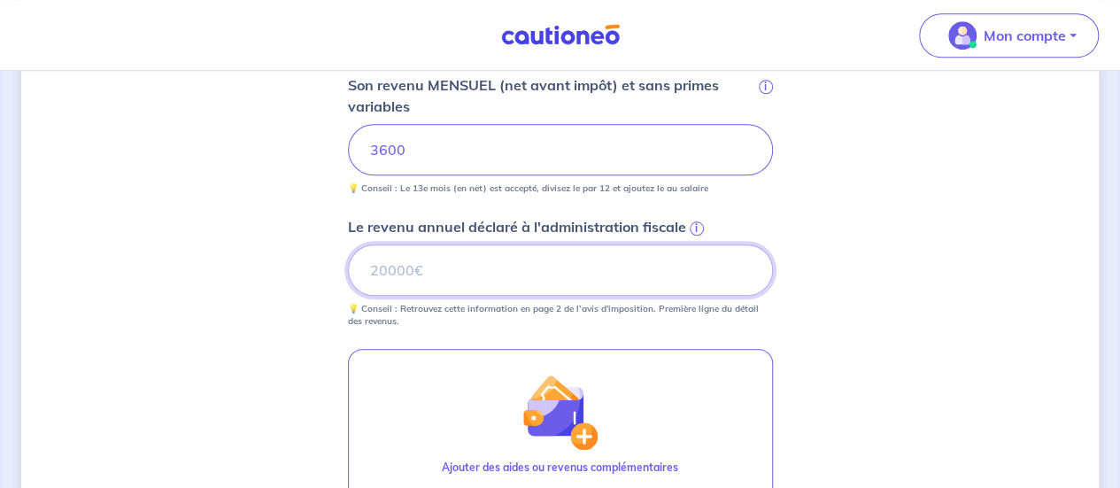
click at [544, 272] on input "Le revenu annuel déclaré à l'administration fiscale i" at bounding box center [560, 269] width 425 height 51
type input "53639"
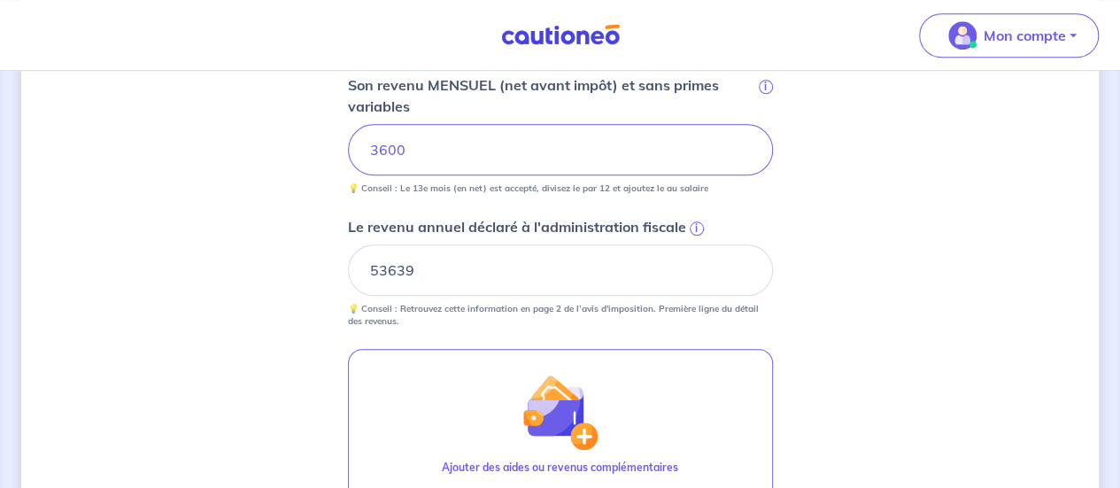
click at [928, 311] on div "Concernant les garants de : [PERSON_NAME] locataire est étudiant, nous allons b…" at bounding box center [560, 59] width 1078 height 1422
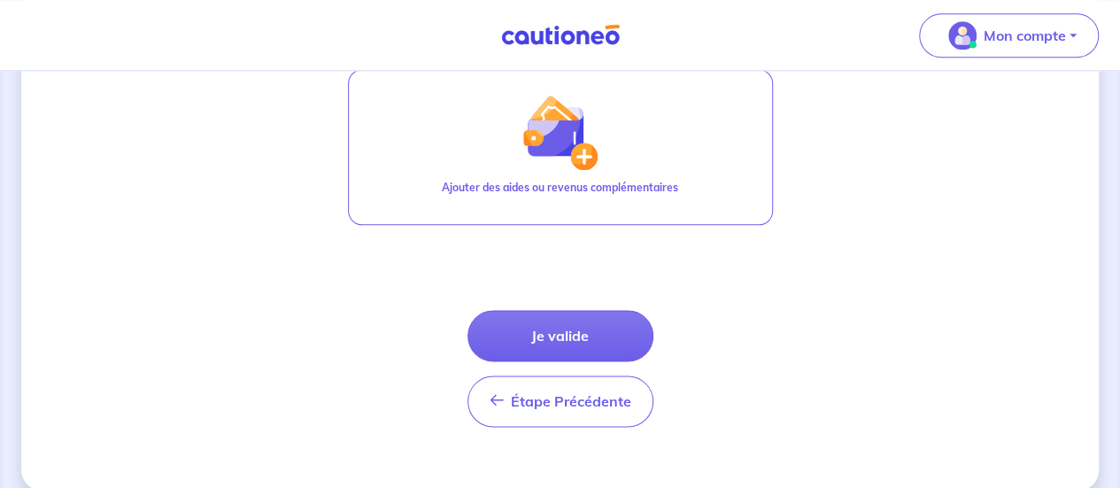
scroll to position [1027, 0]
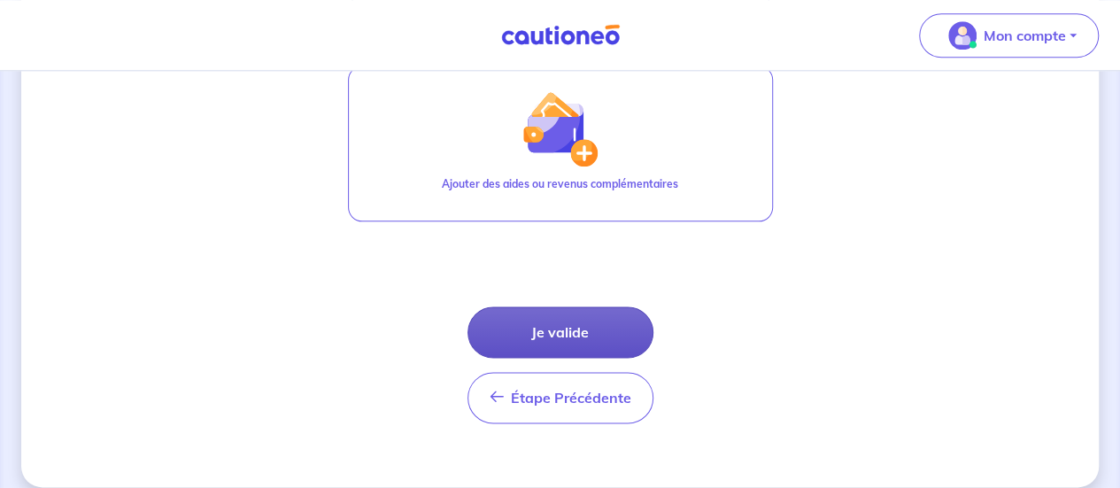
click at [561, 321] on button "Je valide" at bounding box center [561, 331] width 186 height 51
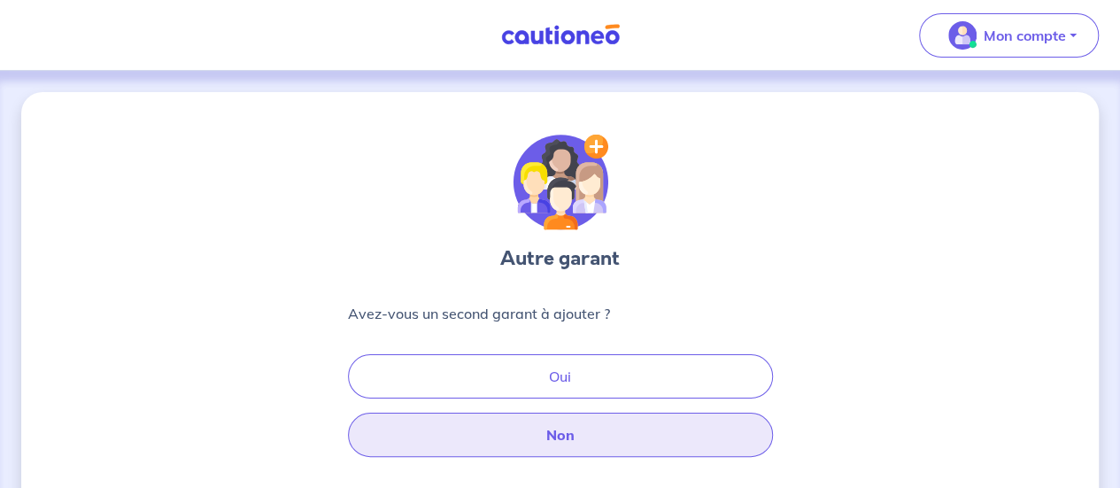
click at [586, 430] on button "Non" at bounding box center [560, 435] width 425 height 44
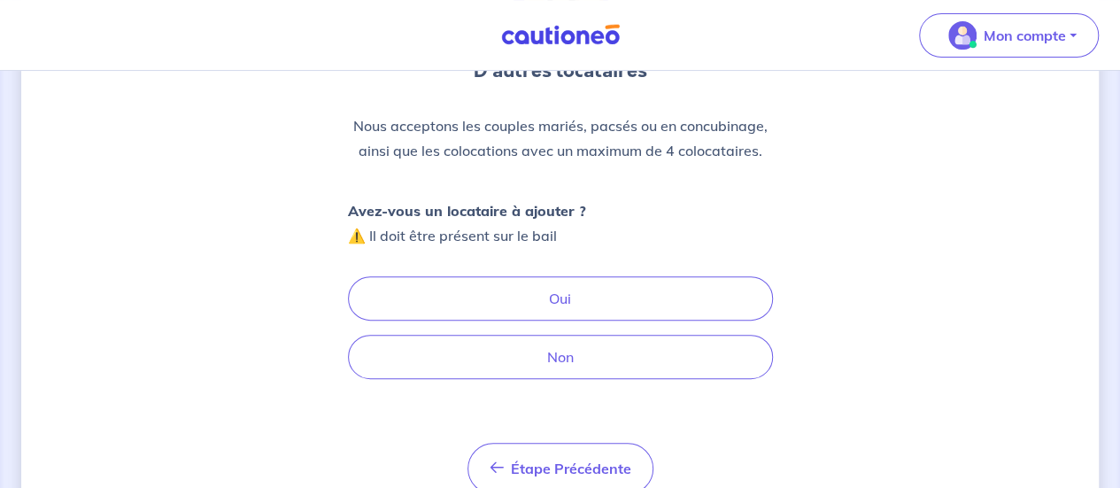
scroll to position [241, 0]
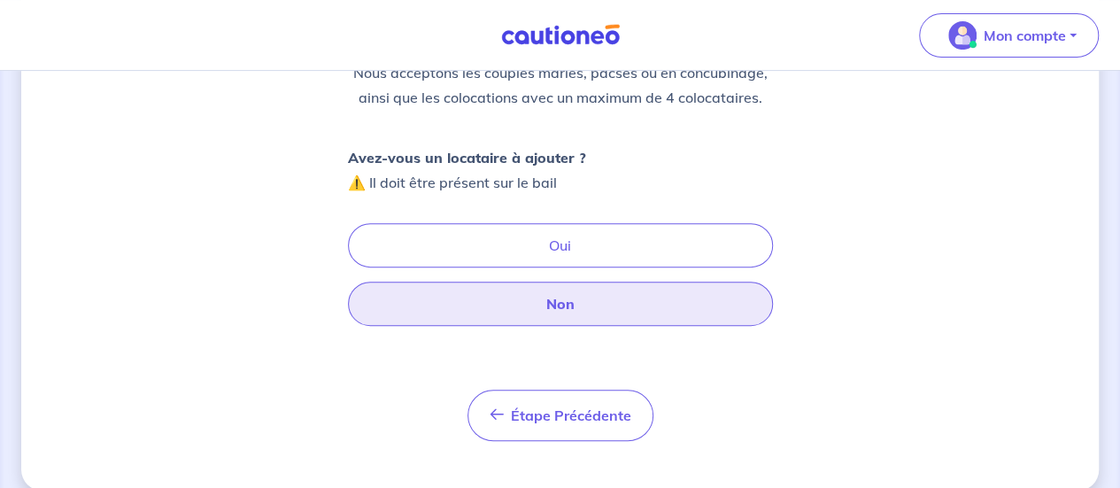
click at [572, 316] on button "Non" at bounding box center [560, 304] width 425 height 44
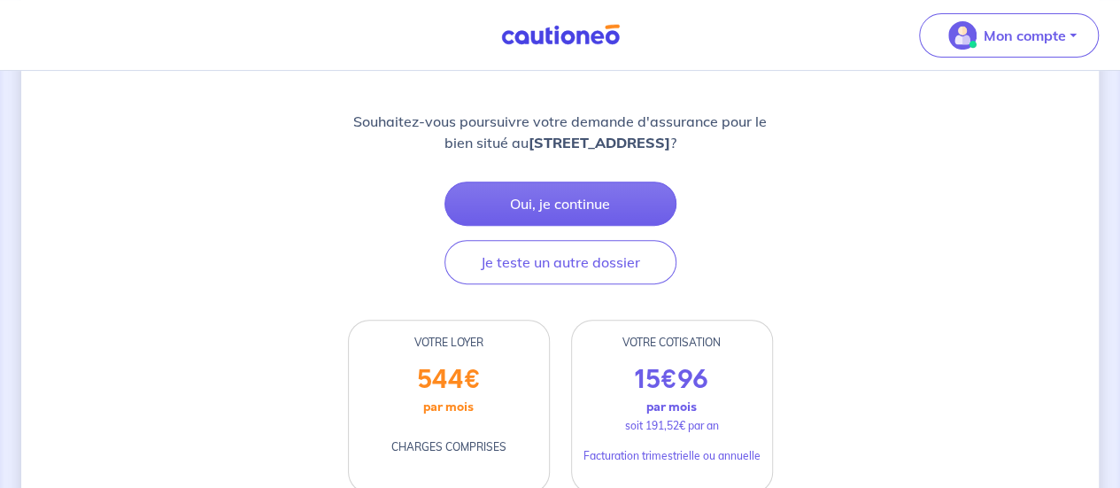
scroll to position [230, 0]
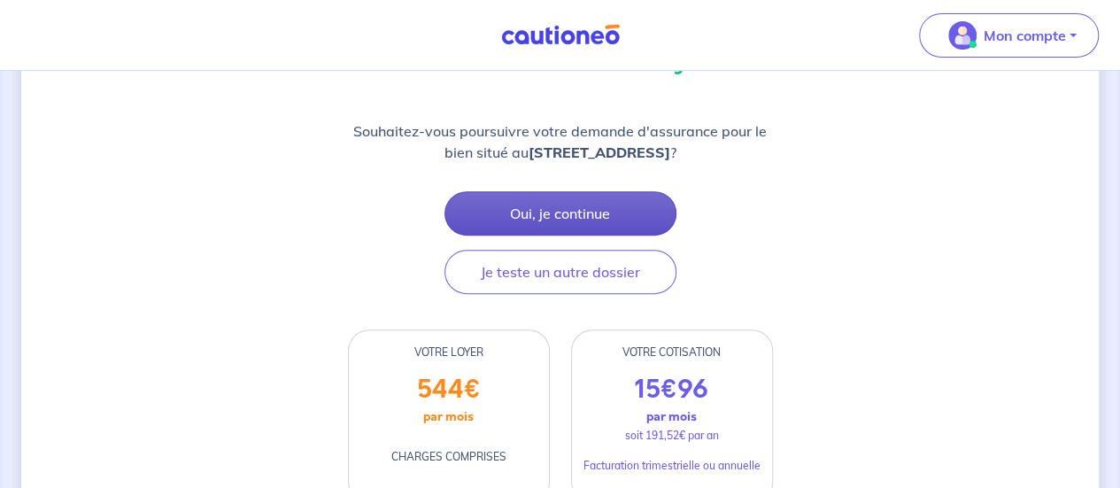
click at [609, 203] on button "Oui, je continue" at bounding box center [560, 213] width 232 height 44
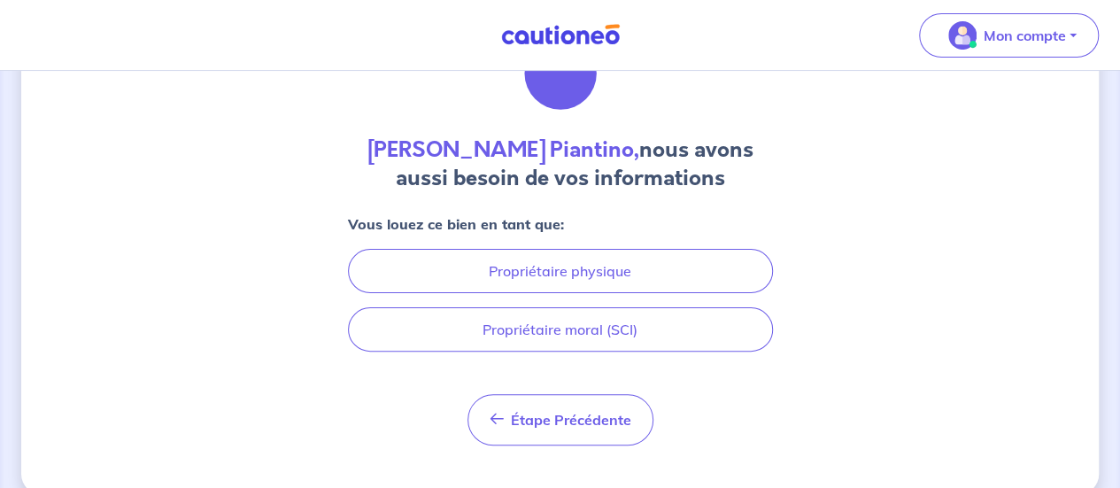
scroll to position [135, 0]
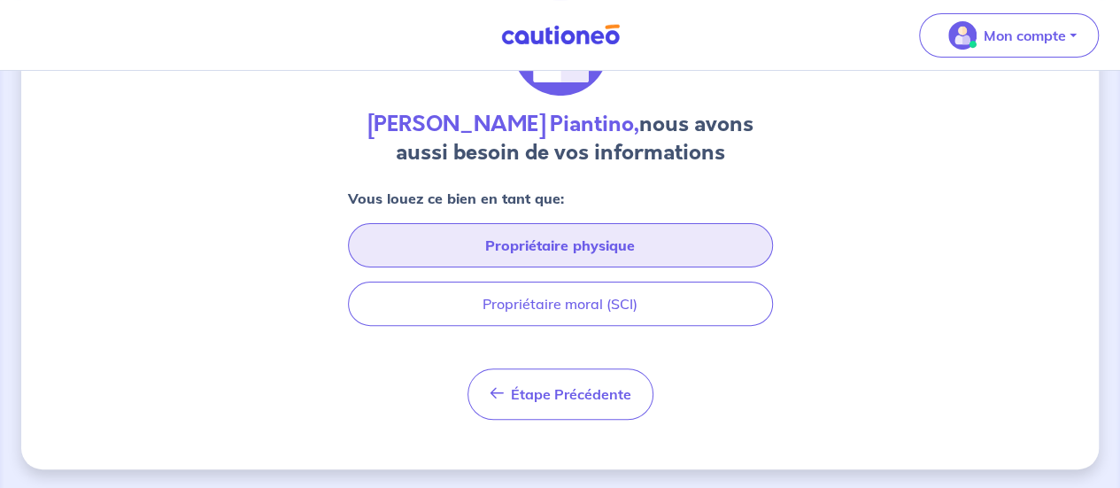
click at [581, 246] on button "Propriétaire physique" at bounding box center [560, 245] width 425 height 44
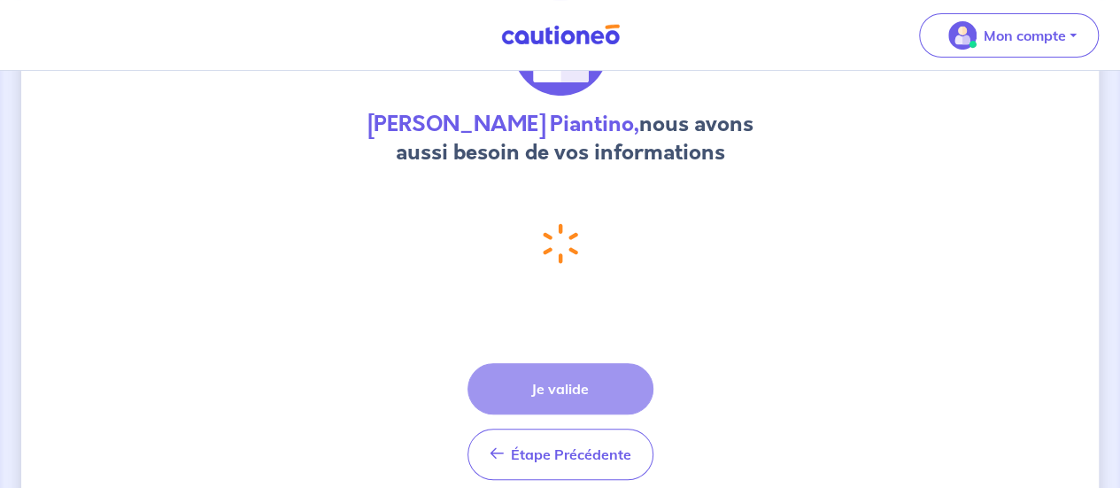
select select "FR"
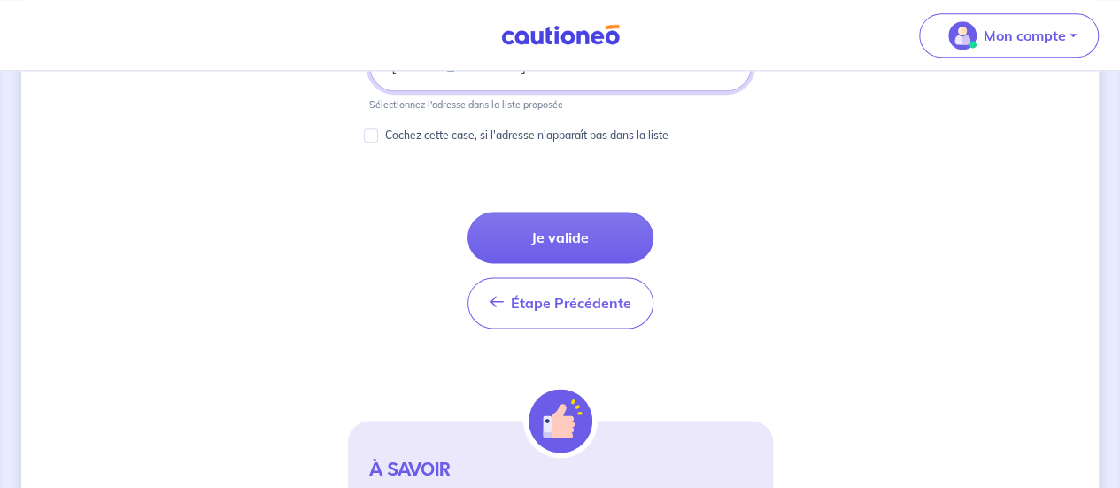
scroll to position [1090, 0]
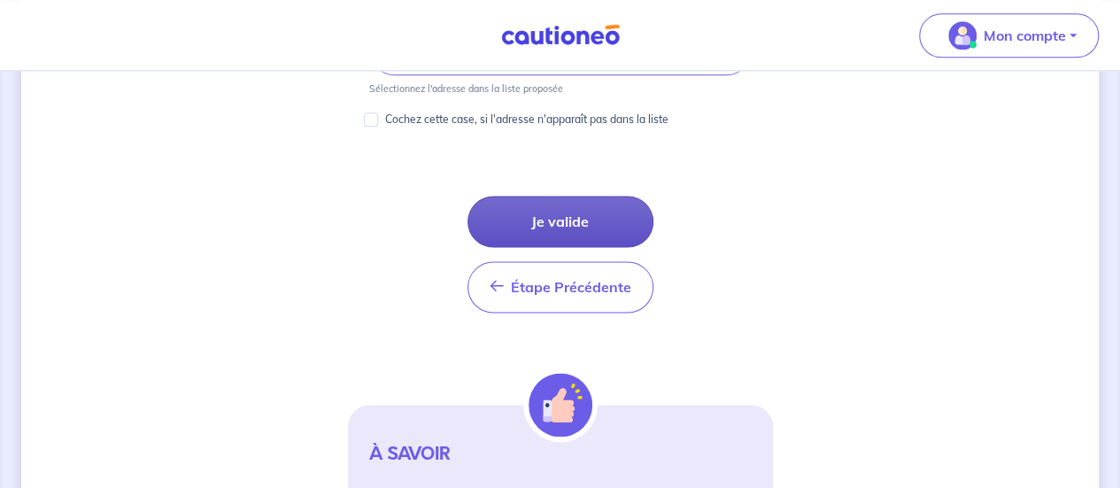
click at [560, 224] on button "Je valide" at bounding box center [561, 221] width 186 height 51
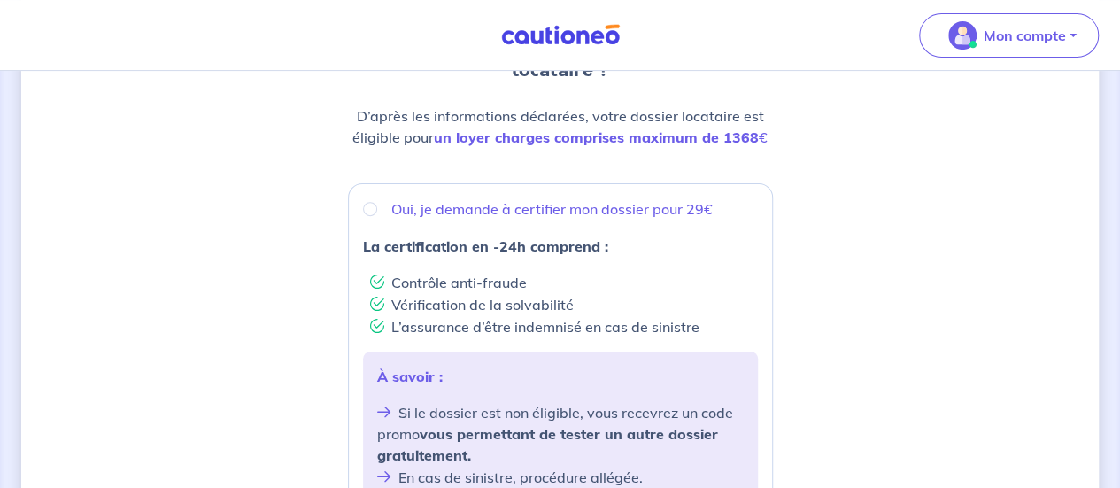
scroll to position [236, 0]
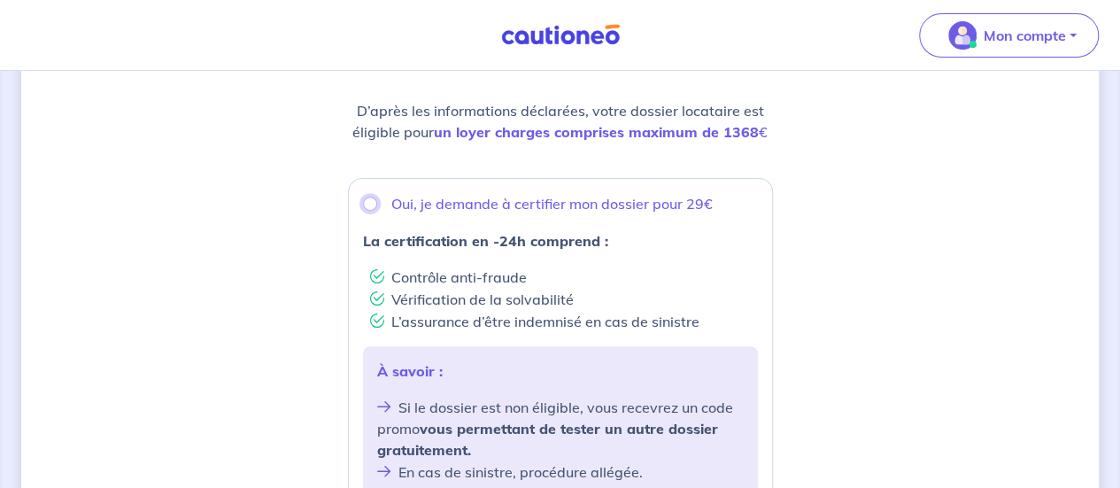
click at [370, 202] on input "Oui, je demande à certifier mon dossier pour 29€" at bounding box center [370, 204] width 14 height 14
radio input "true"
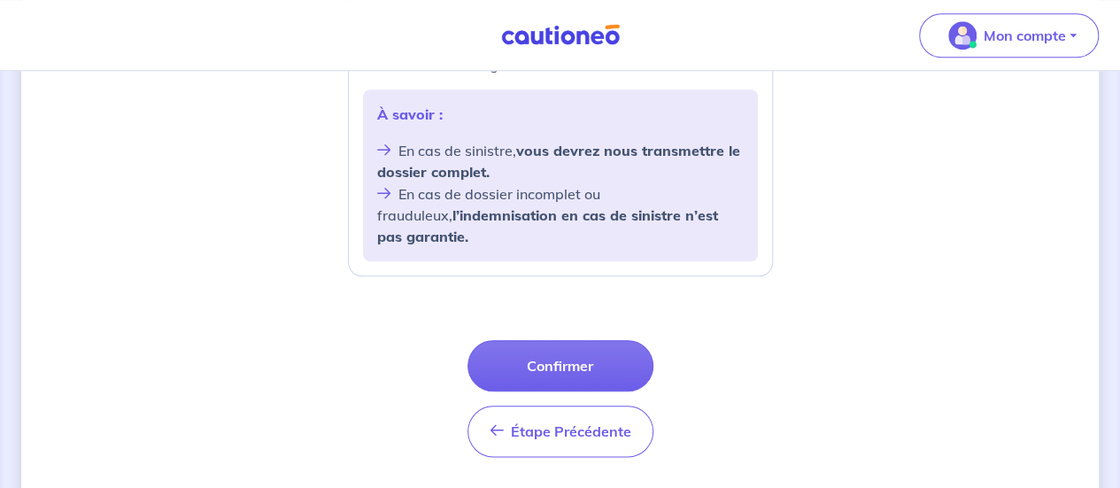
scroll to position [820, 0]
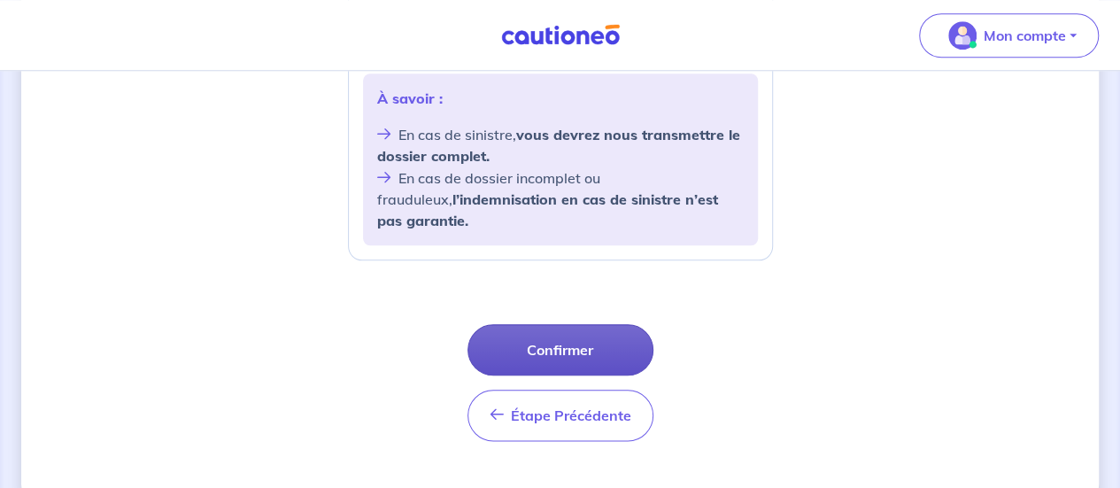
click at [552, 334] on button "Confirmer" at bounding box center [561, 349] width 186 height 51
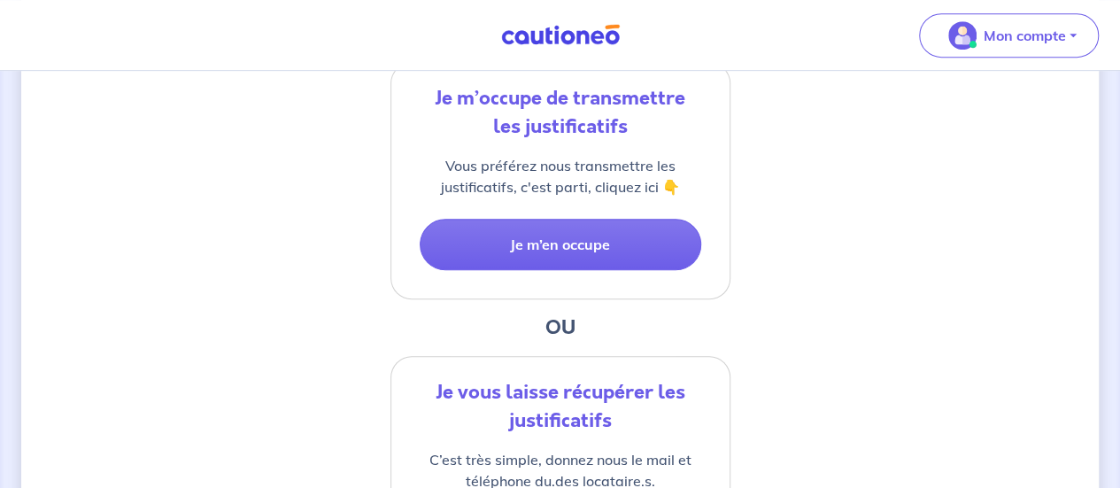
scroll to position [437, 0]
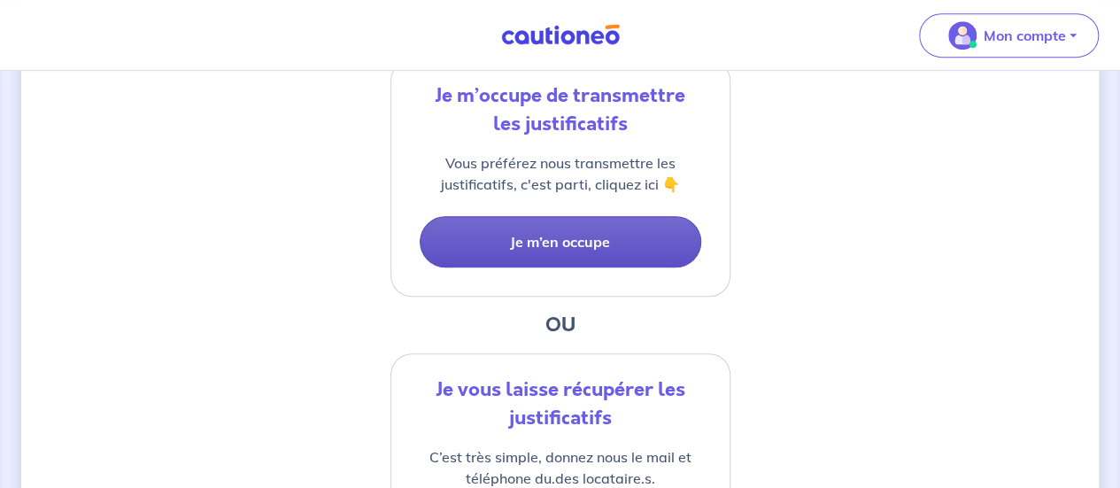
click at [553, 236] on button "Je m’en occupe" at bounding box center [561, 241] width 282 height 51
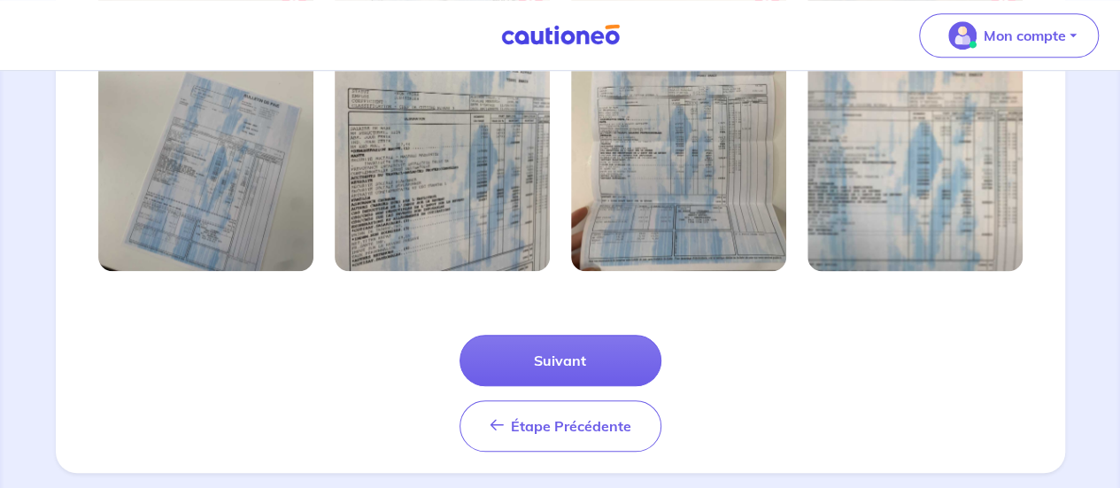
scroll to position [725, 0]
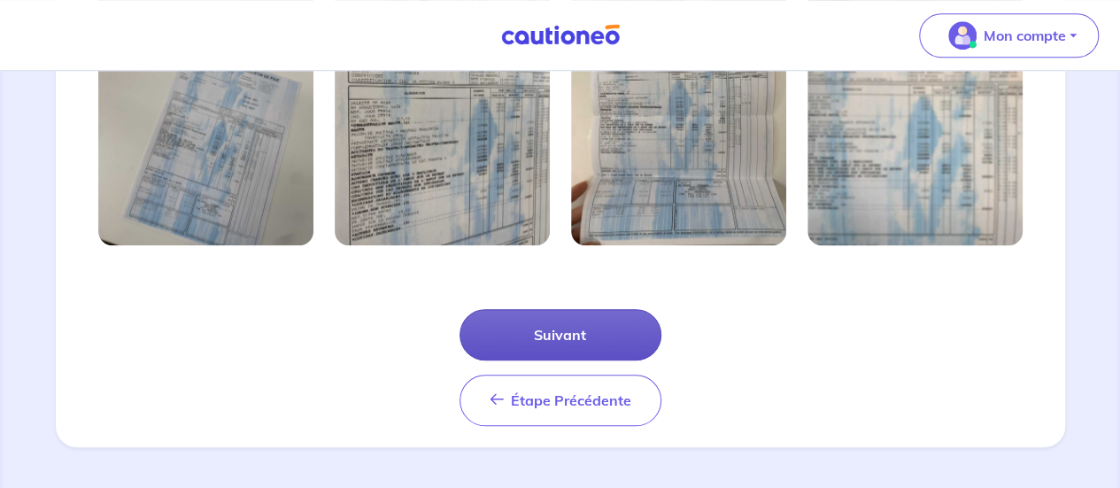
click at [534, 337] on button "Suivant" at bounding box center [561, 334] width 202 height 51
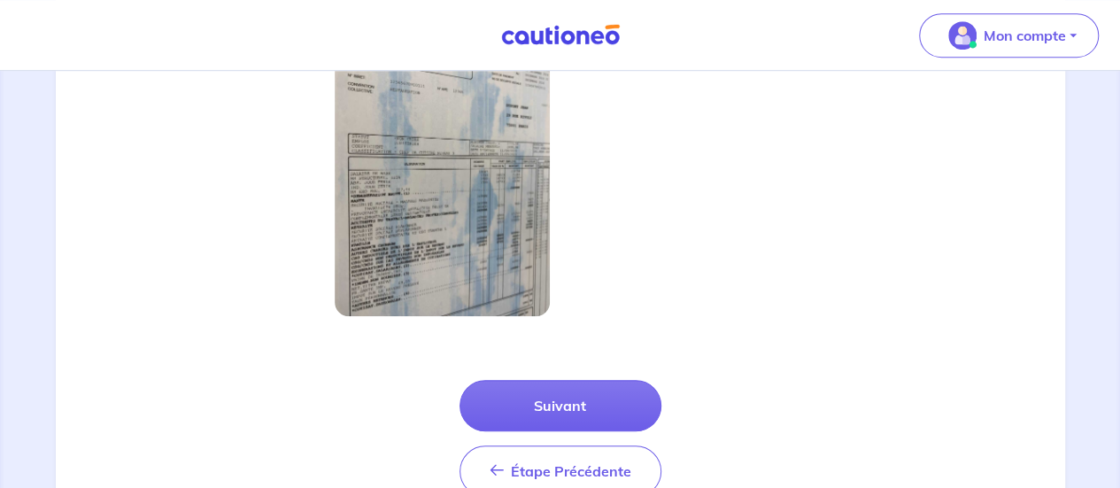
scroll to position [640, 0]
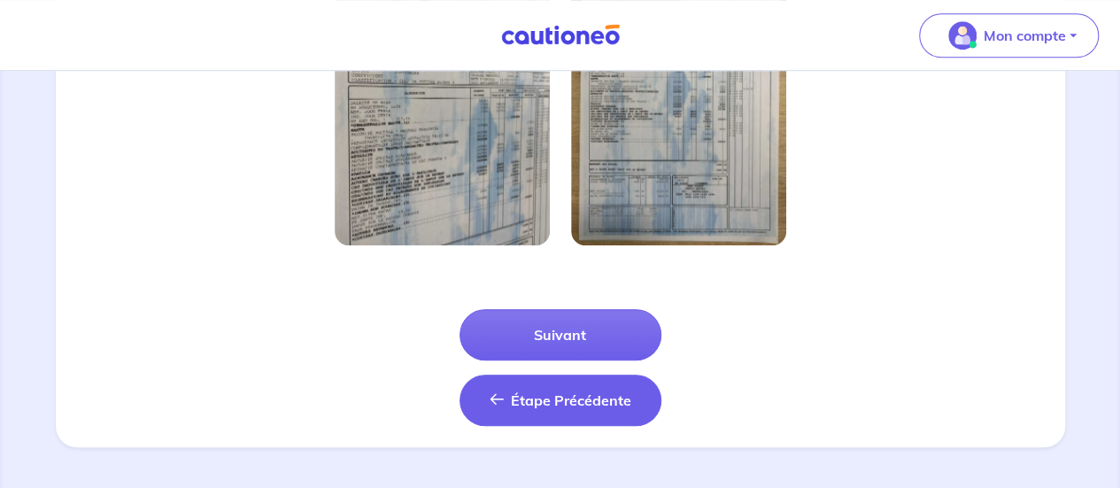
click at [565, 403] on span "Étape Précédente" at bounding box center [571, 400] width 120 height 18
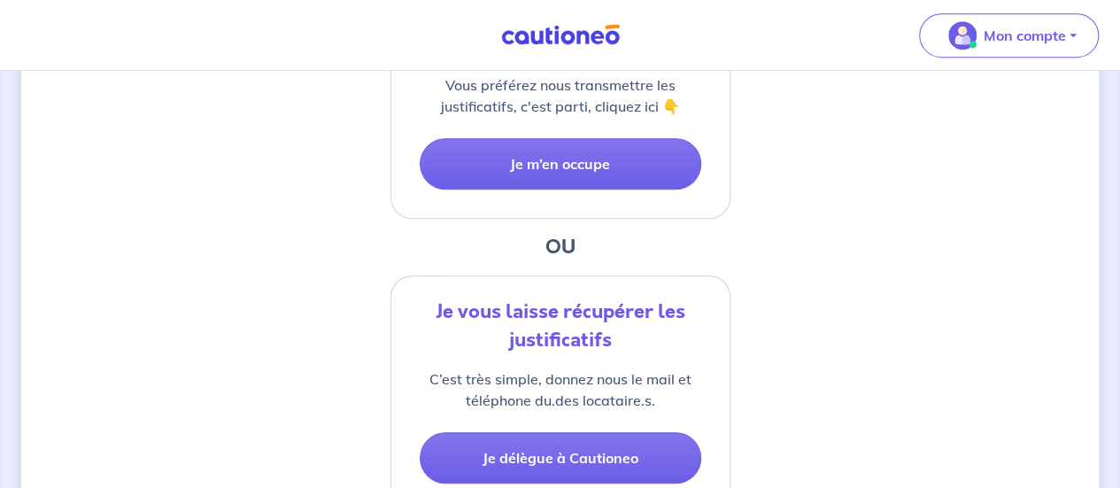
scroll to position [512, 0]
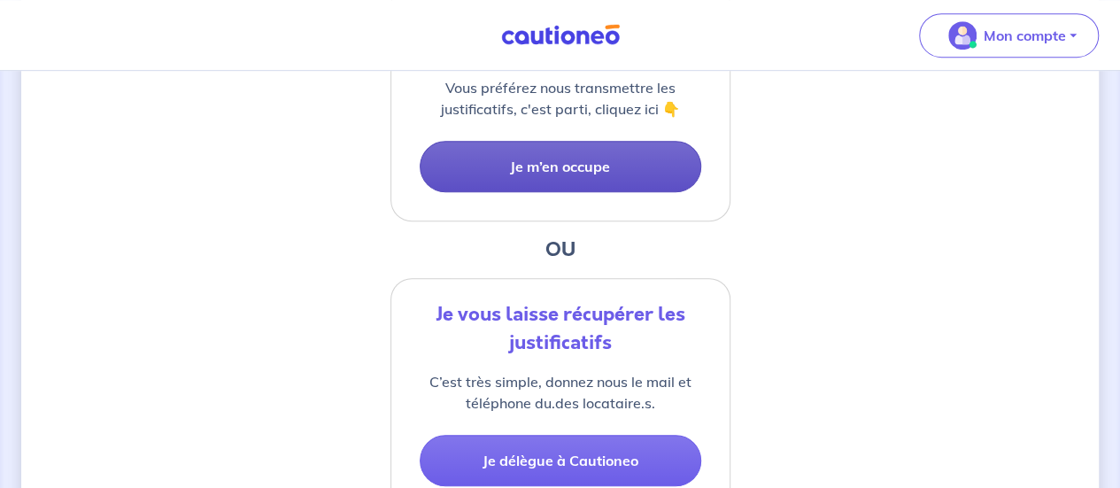
click at [590, 160] on button "Je m’en occupe" at bounding box center [561, 166] width 282 height 51
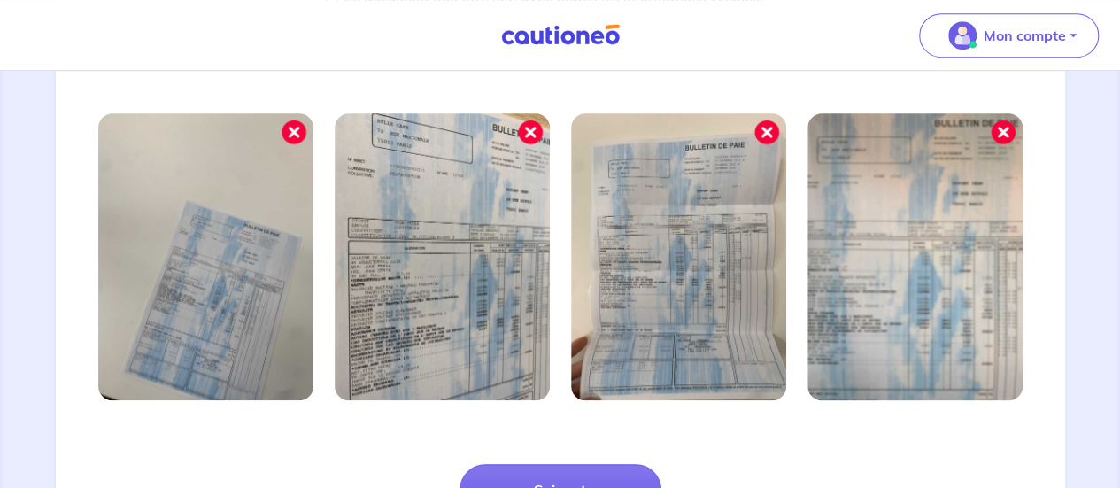
scroll to position [725, 0]
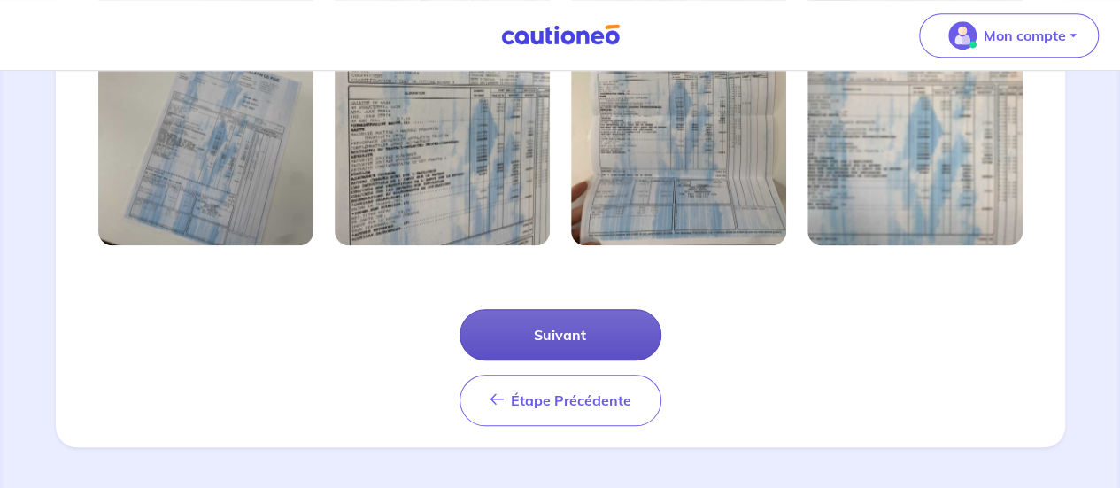
click at [607, 334] on button "Suivant" at bounding box center [561, 334] width 202 height 51
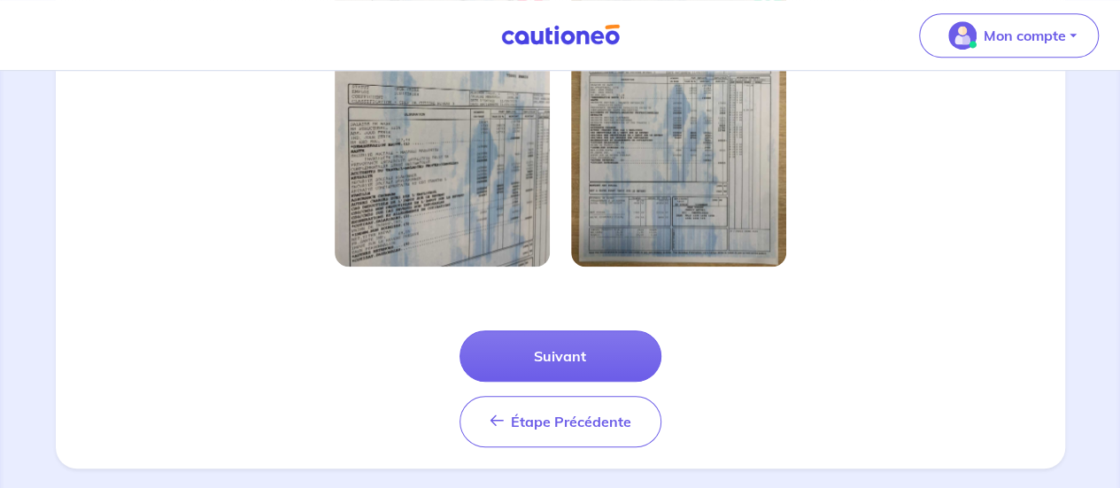
scroll to position [640, 0]
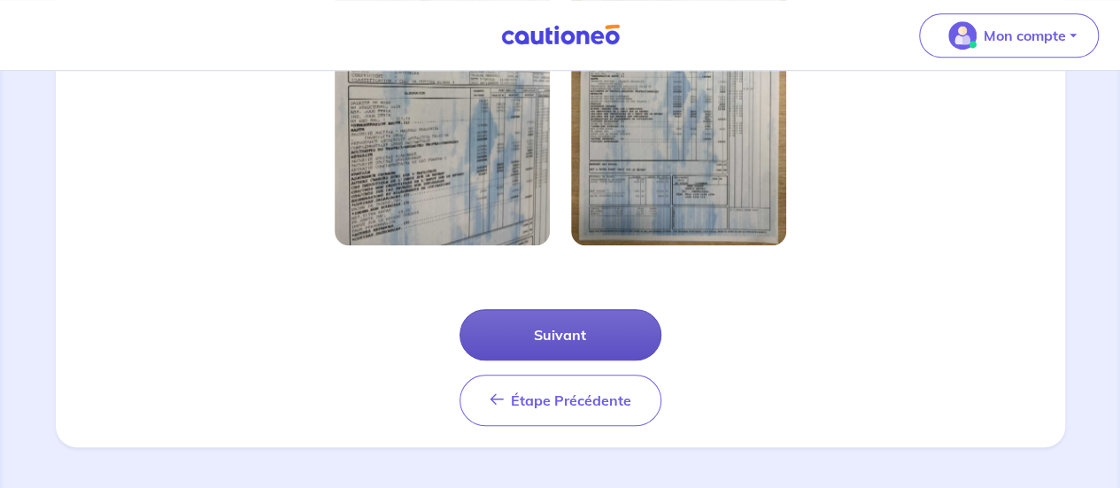
click at [605, 324] on button "Suivant" at bounding box center [561, 334] width 202 height 51
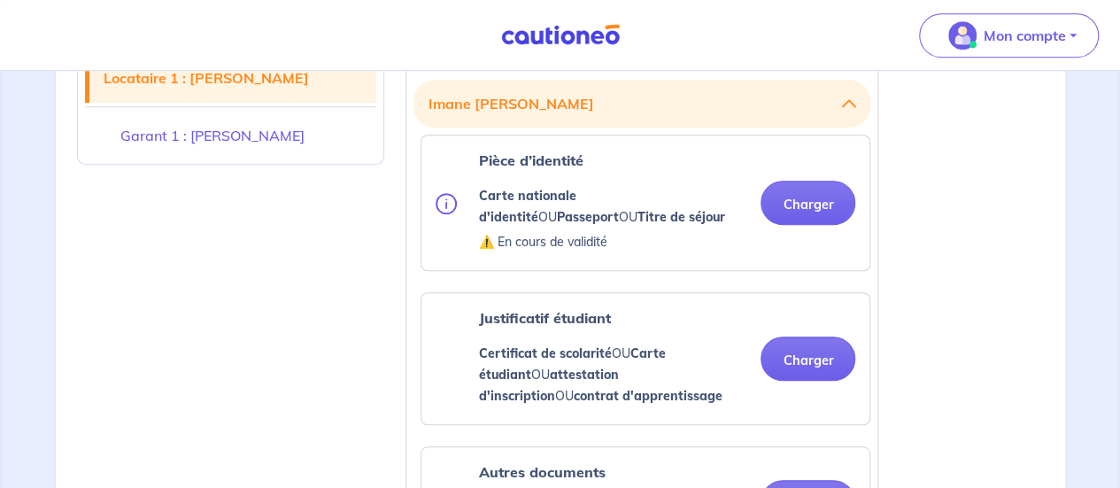
scroll to position [515, 0]
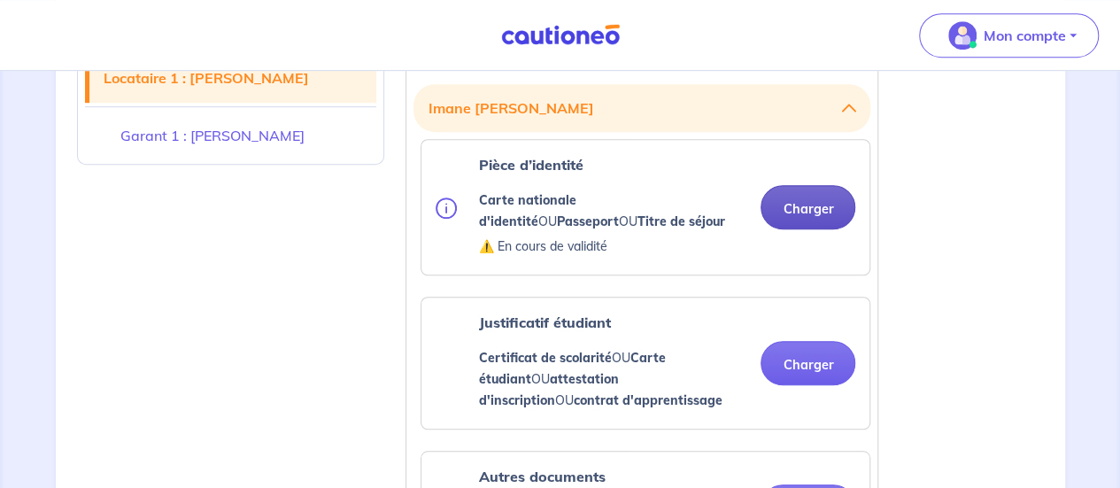
click at [824, 204] on button "Charger" at bounding box center [808, 207] width 95 height 44
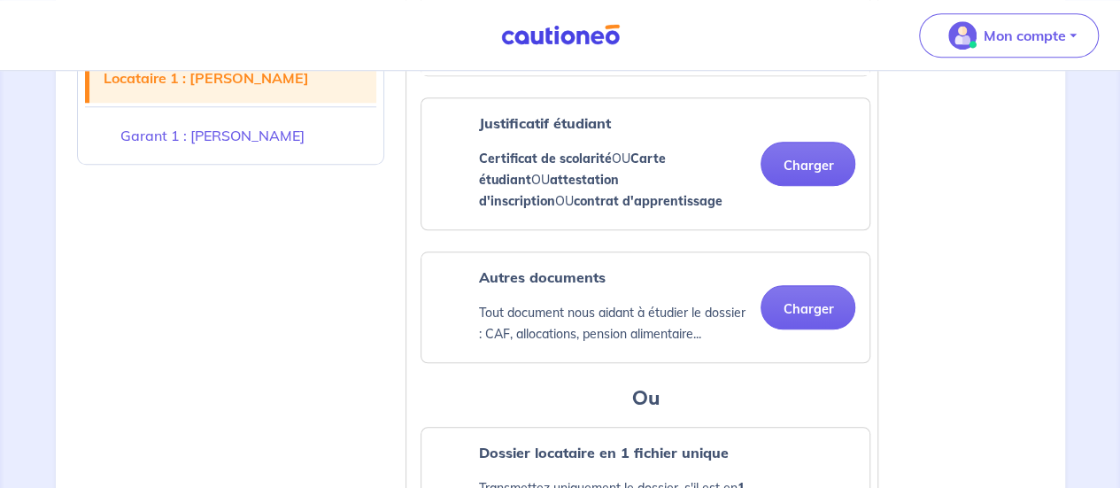
scroll to position [777, 0]
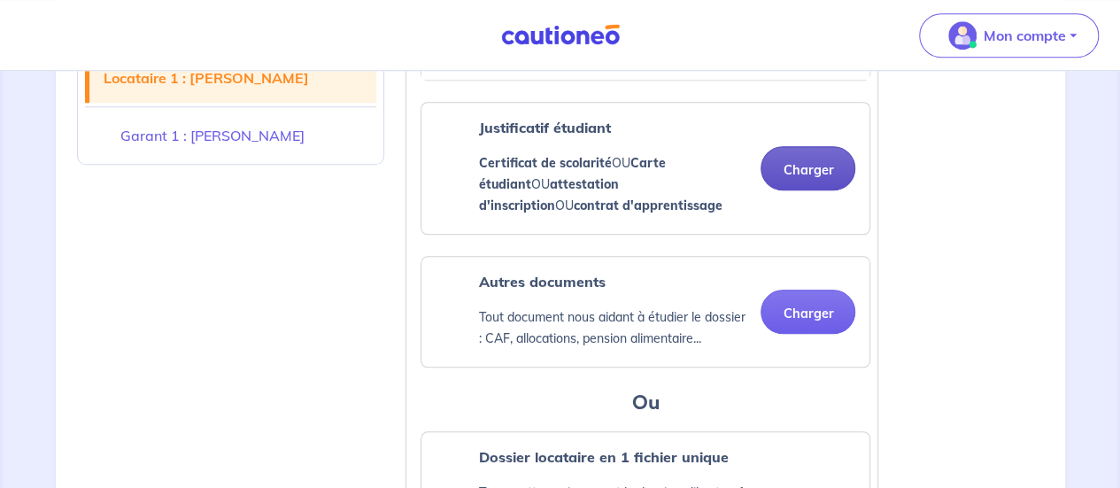
click at [818, 164] on button "Charger" at bounding box center [808, 168] width 95 height 44
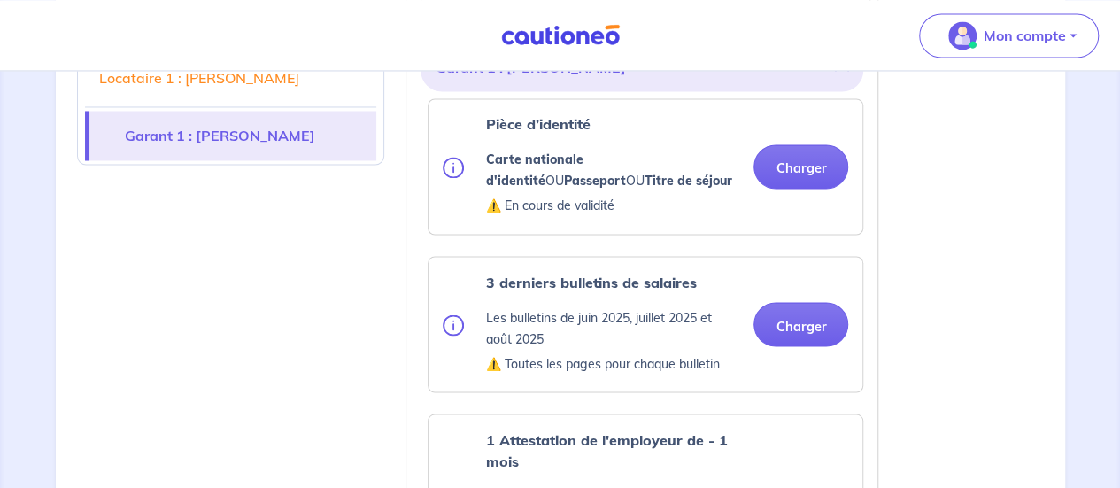
scroll to position [1453, 0]
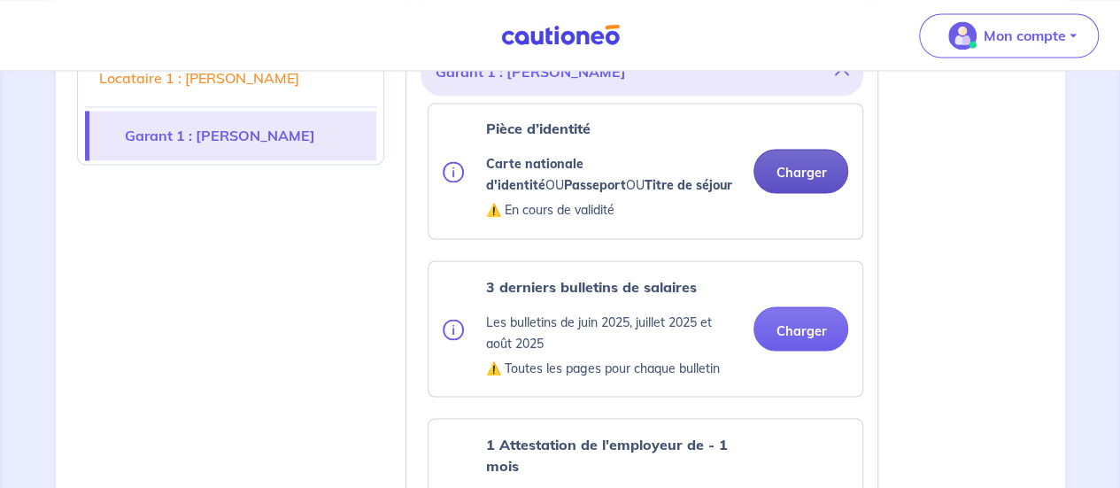
click at [799, 167] on button "Charger" at bounding box center [801, 171] width 95 height 44
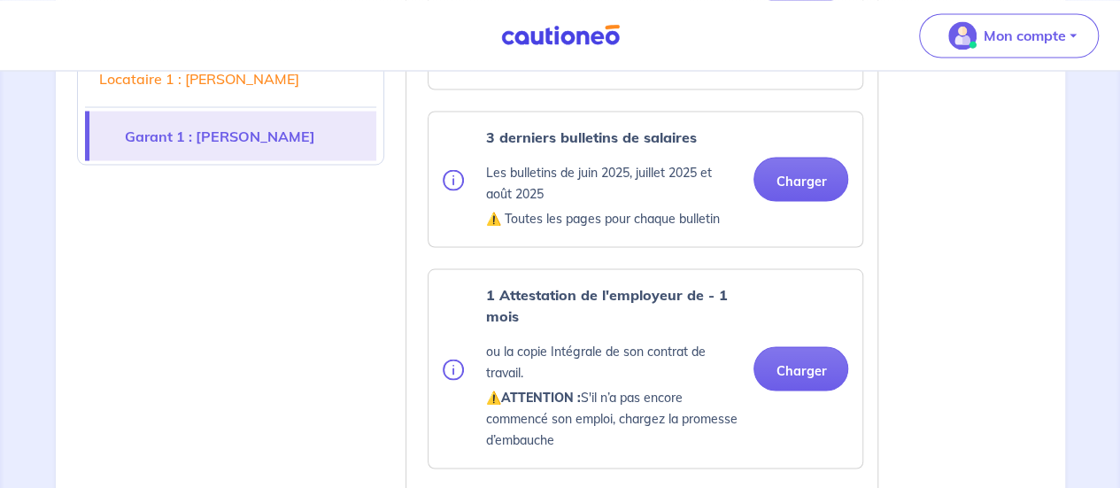
scroll to position [1625, 0]
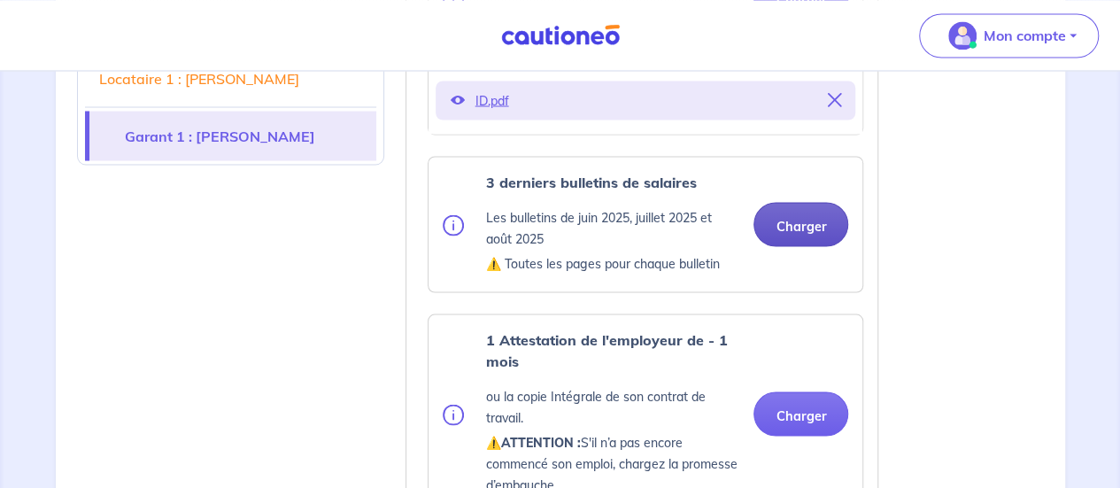
click at [800, 221] on button "Charger" at bounding box center [801, 224] width 95 height 44
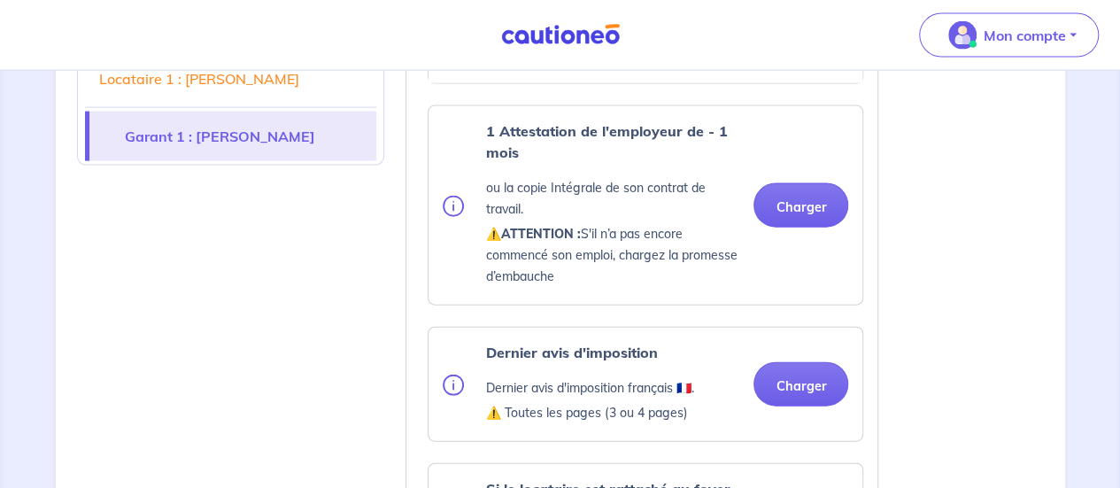
scroll to position [1919, 0]
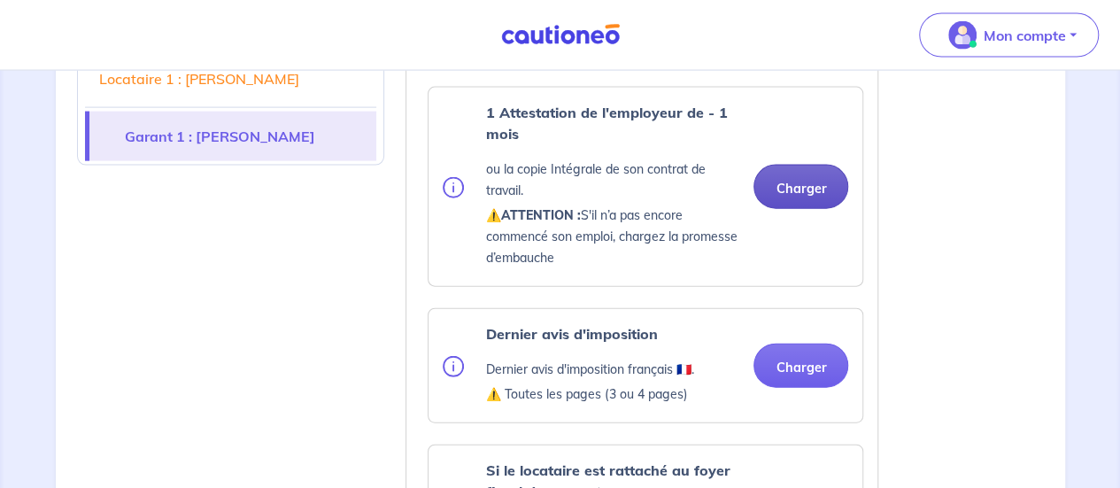
click at [804, 184] on button "Charger" at bounding box center [801, 187] width 95 height 44
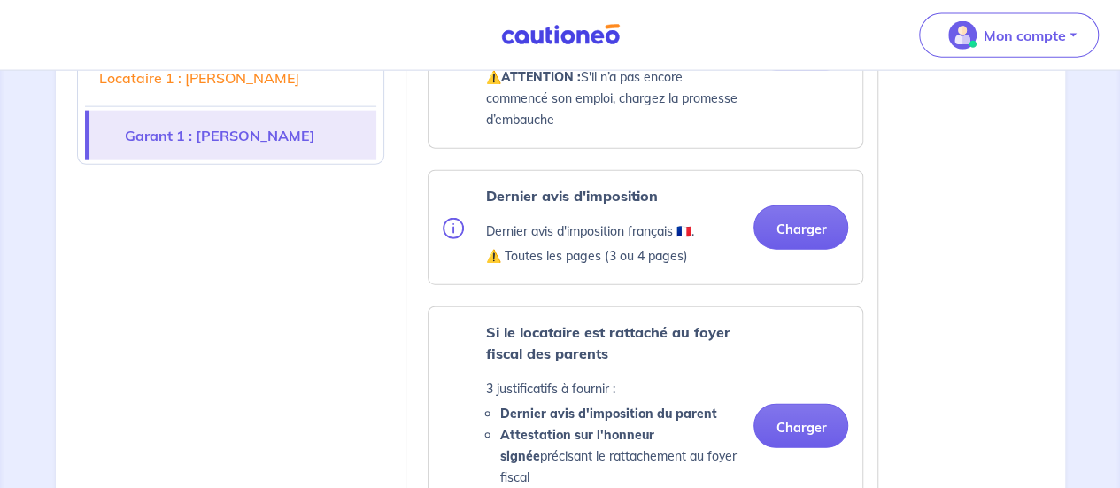
scroll to position [2079, 0]
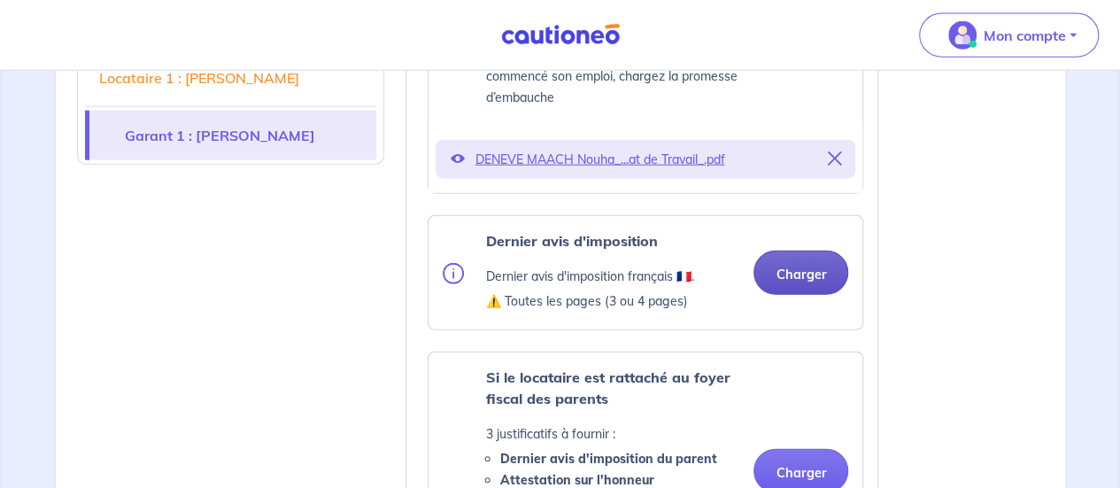
click at [794, 267] on button "Charger" at bounding box center [801, 273] width 95 height 44
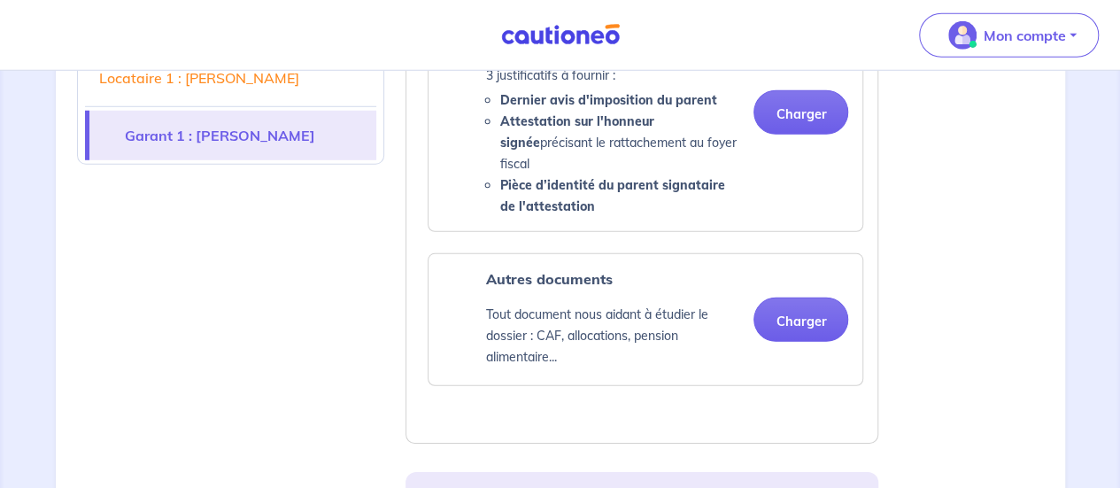
scroll to position [2500, 0]
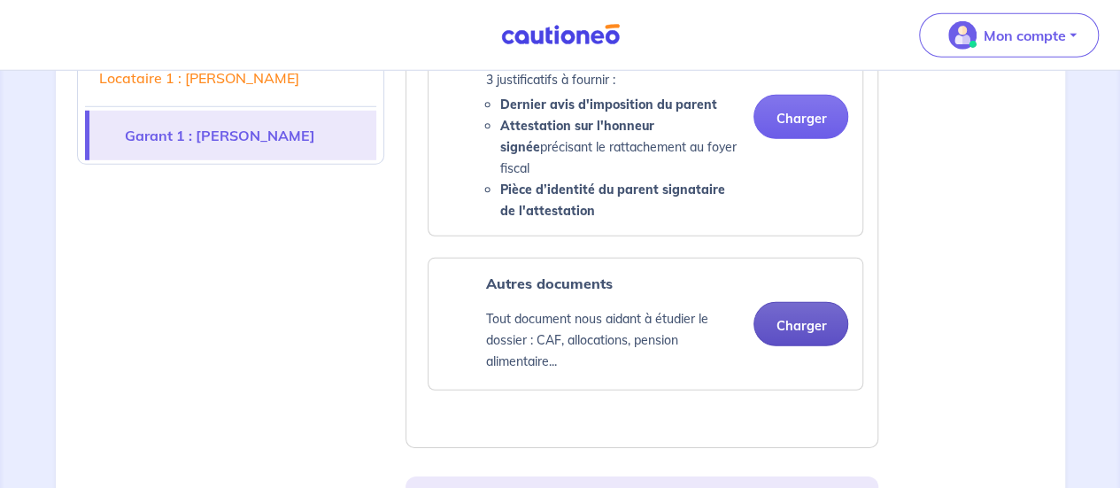
click at [798, 302] on button "Charger" at bounding box center [801, 324] width 95 height 44
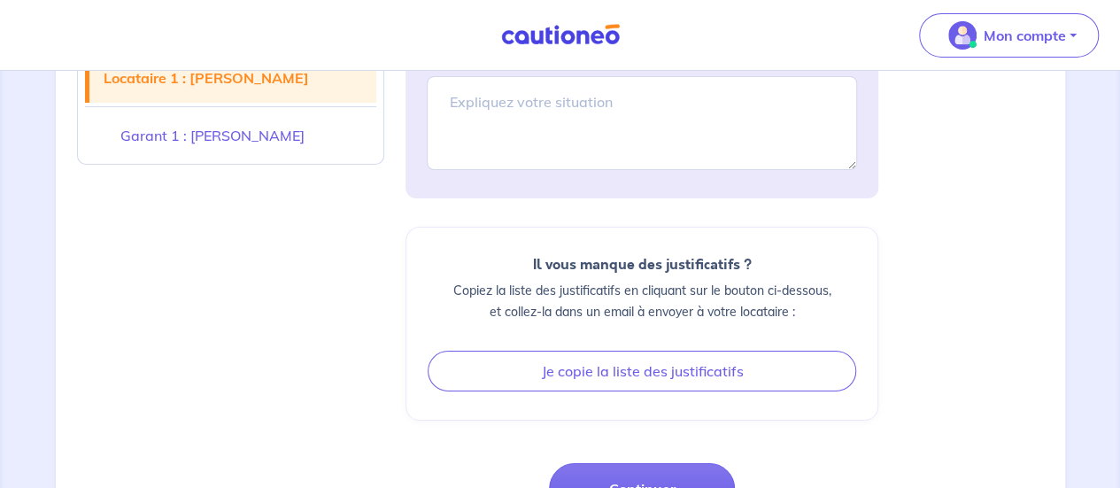
scroll to position [3182, 0]
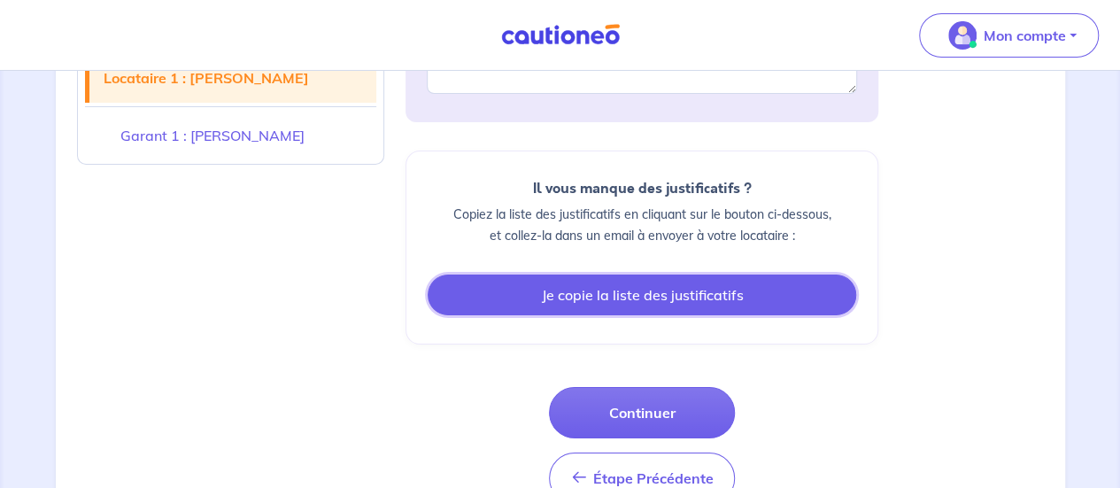
click at [689, 274] on button "Je copie la liste des justificatifs" at bounding box center [642, 294] width 429 height 41
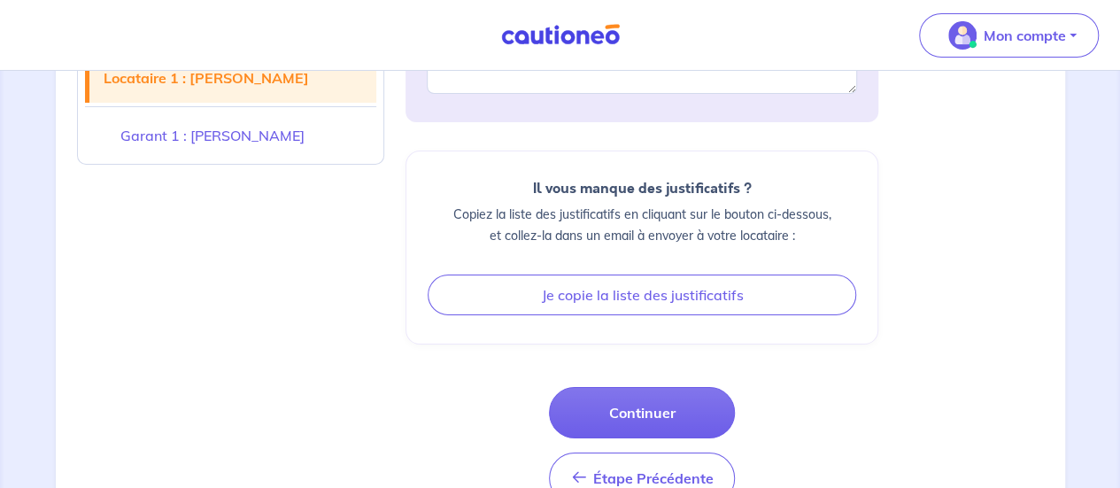
drag, startPoint x: 1119, startPoint y: 450, endPoint x: 1132, endPoint y: 451, distance: 13.3
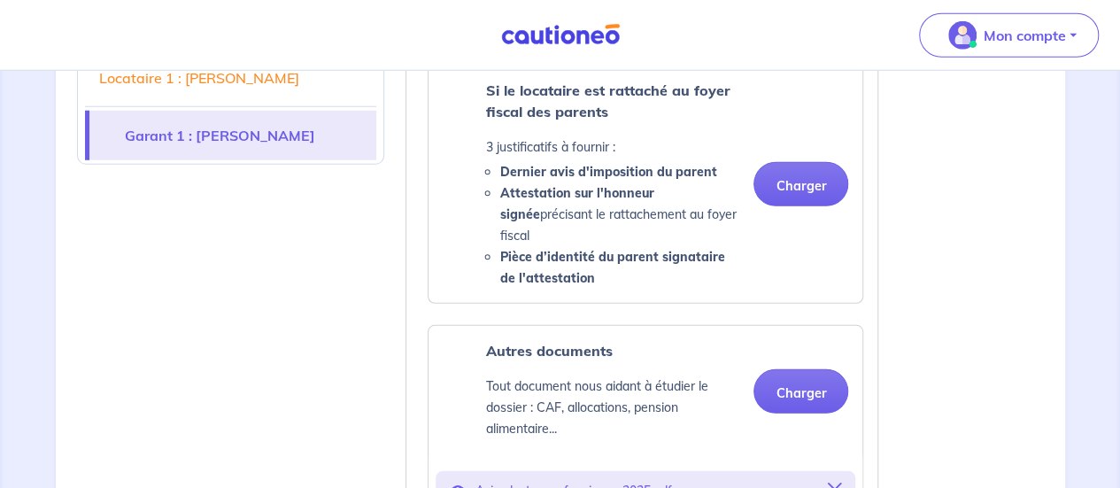
scroll to position [2429, 0]
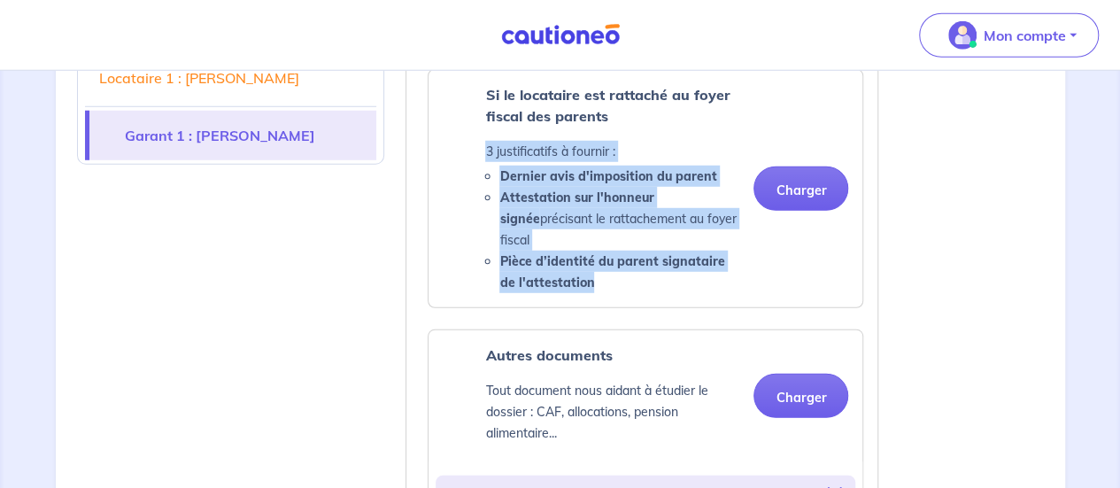
drag, startPoint x: 487, startPoint y: 146, endPoint x: 577, endPoint y: 253, distance: 140.1
click at [577, 253] on div "Si le locataire est rattaché au foyer fiscal des parents 3 justificatifs à four…" at bounding box center [612, 188] width 254 height 209
copy div "3 justificatifs à fournir : Dernier avis d'imposition du parent Attestation sur…"
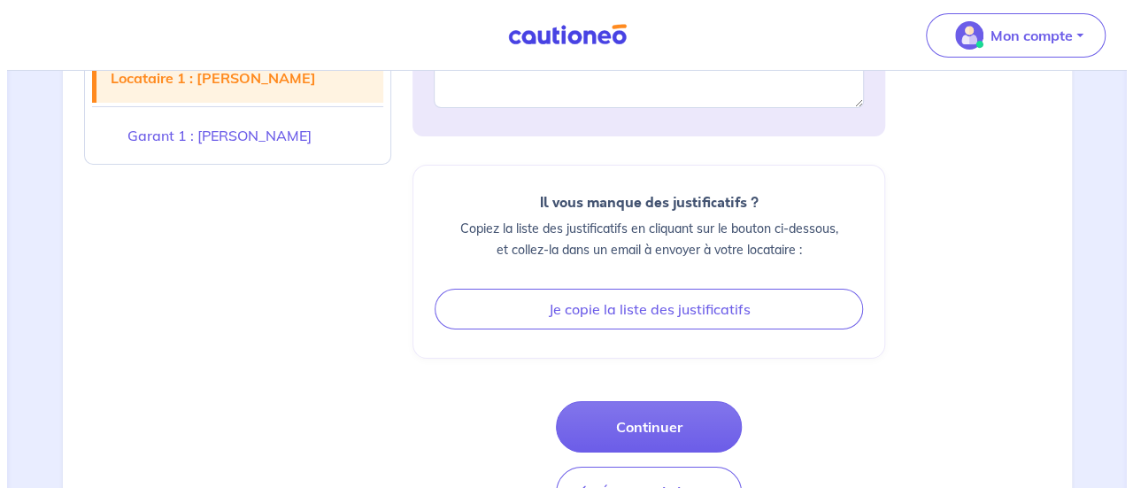
scroll to position [3210, 0]
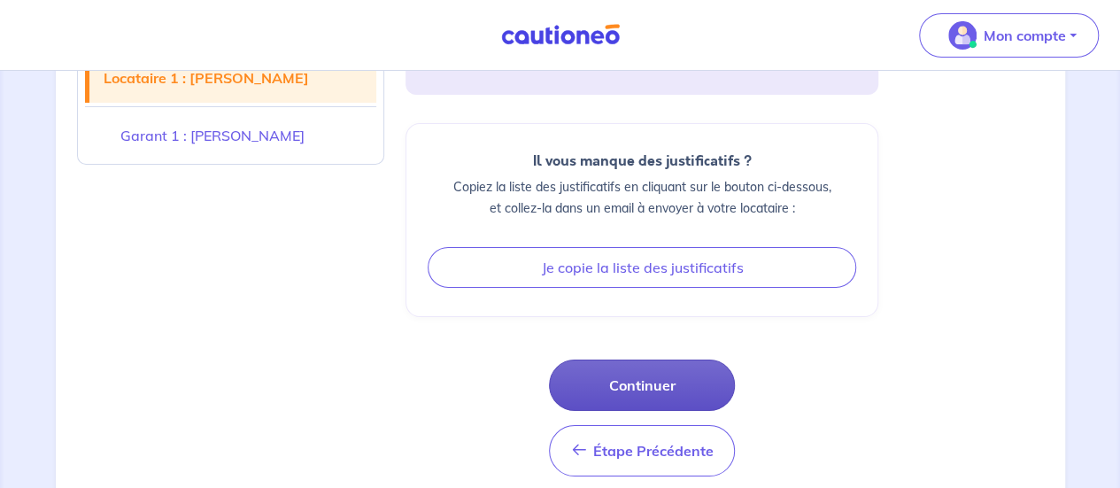
click at [699, 359] on button "Continuer" at bounding box center [642, 384] width 186 height 51
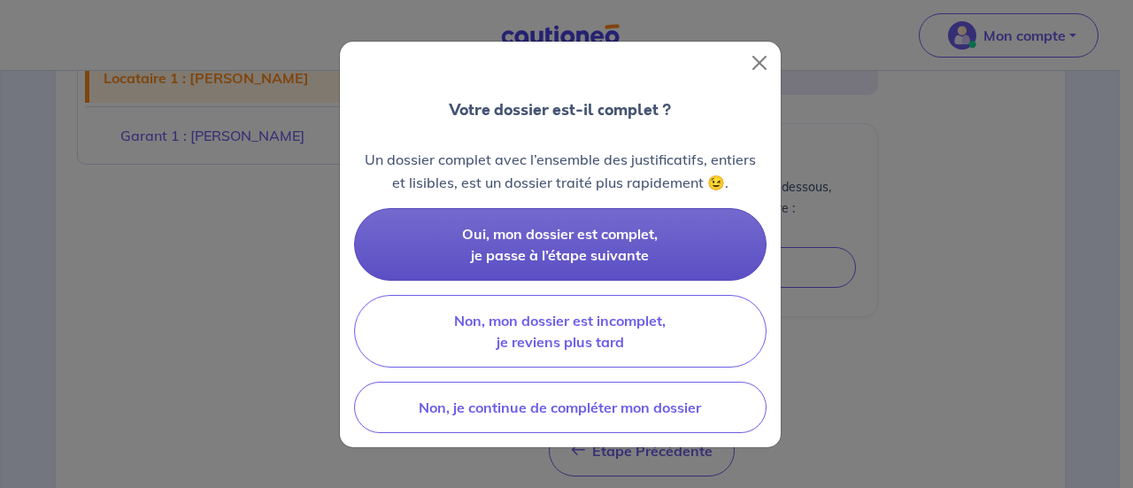
click at [545, 238] on span "Oui, mon dossier est complet, je passe à l’étape suivante" at bounding box center [560, 244] width 196 height 39
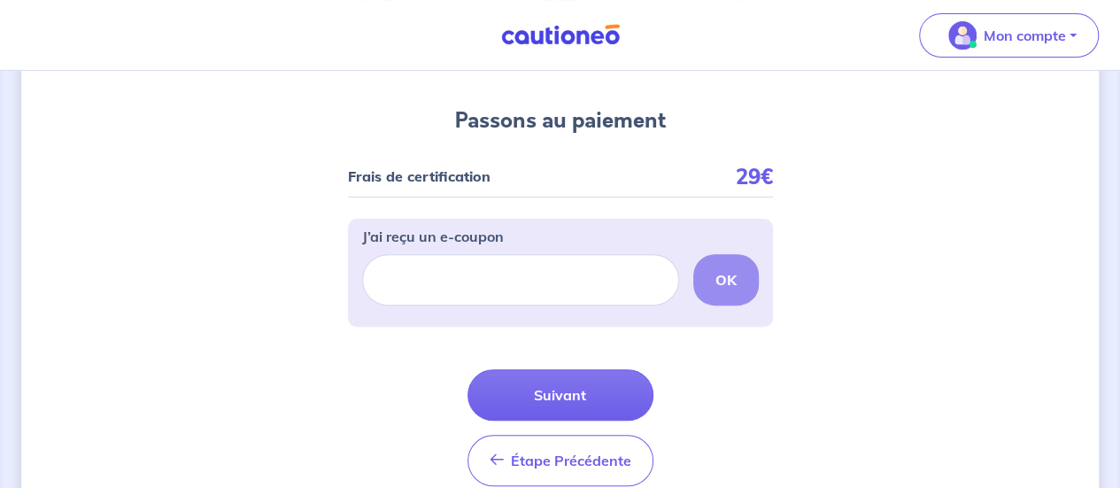
scroll to position [185, 0]
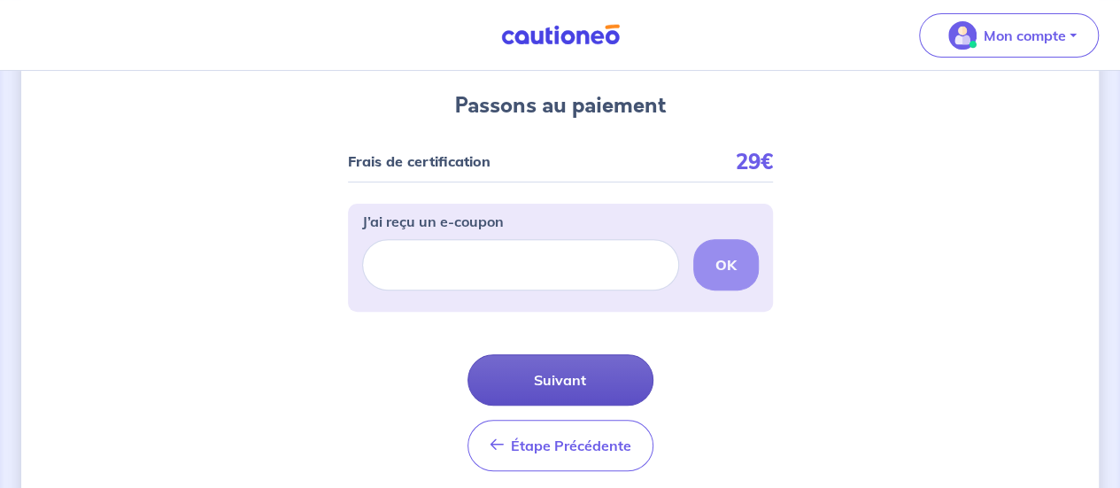
click at [589, 384] on button "Suivant" at bounding box center [561, 379] width 186 height 51
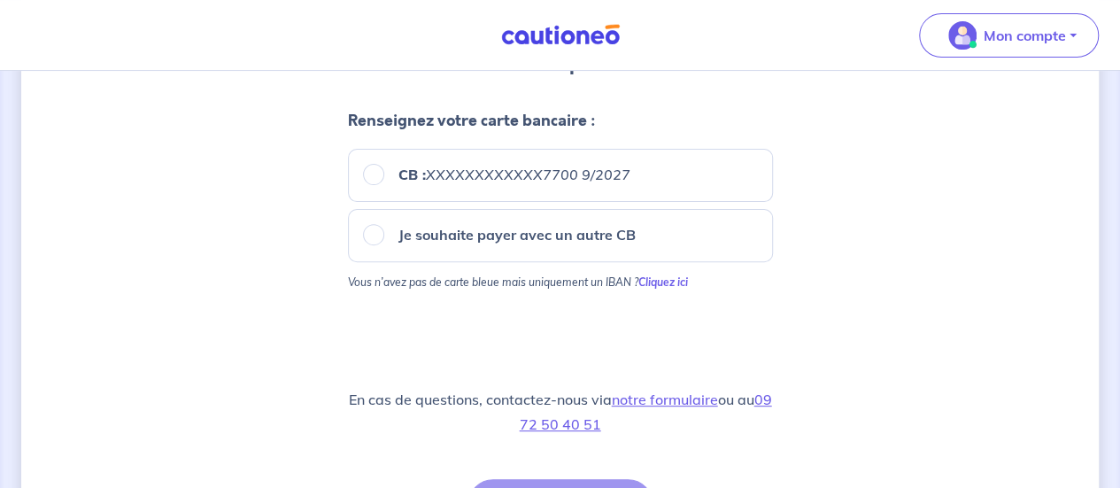
scroll to position [202, 0]
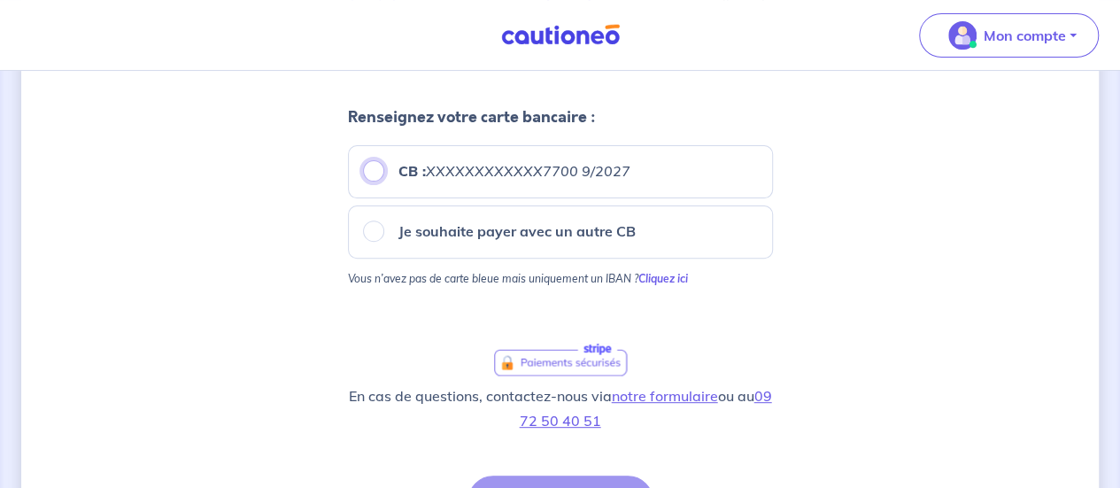
click at [367, 169] on input "CB : XXXXXXXXXXXX7700 9/2027" at bounding box center [373, 170] width 21 height 21
radio input "true"
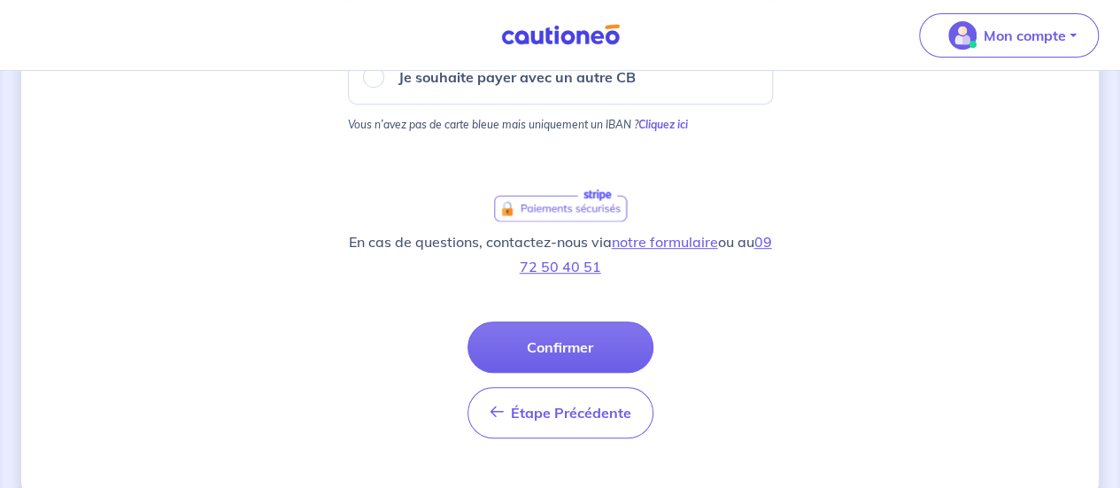
scroll to position [363, 0]
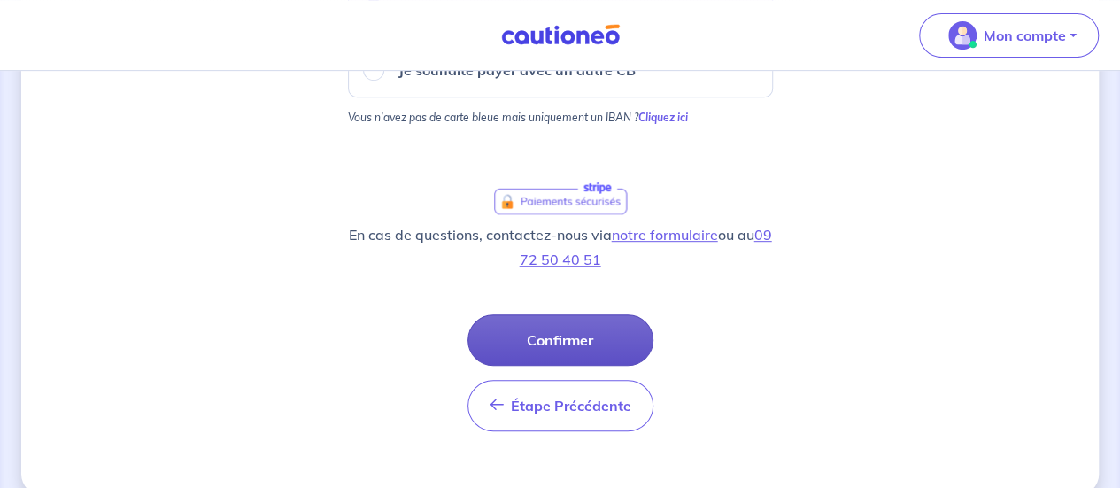
click at [562, 348] on button "Confirmer" at bounding box center [561, 339] width 186 height 51
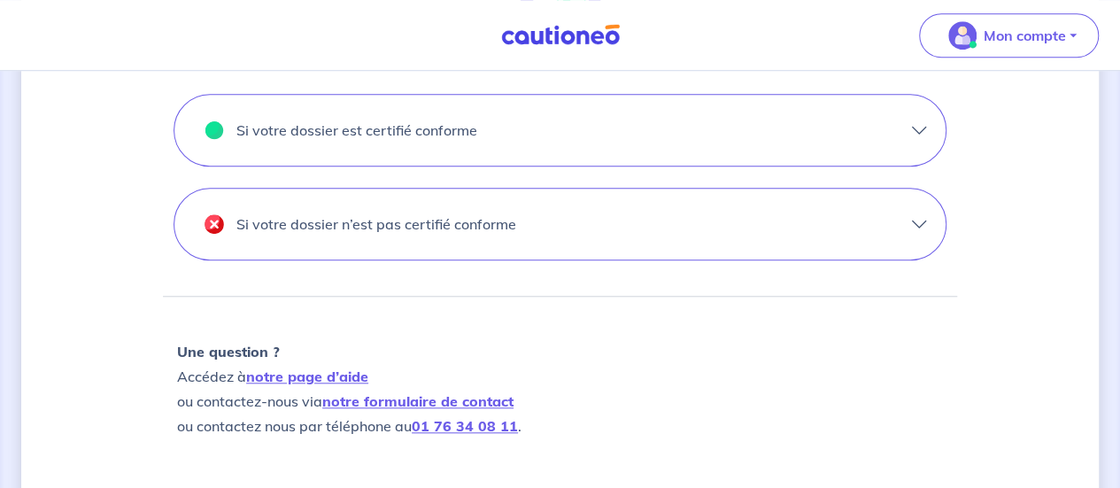
scroll to position [698, 0]
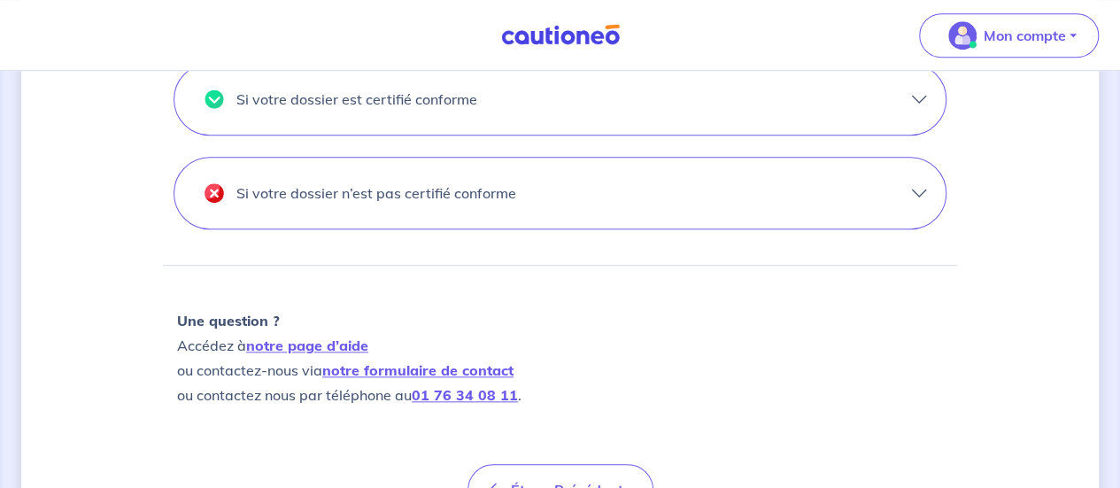
click at [916, 206] on button "Si votre dossier n’est pas certifié conforme" at bounding box center [559, 193] width 771 height 71
